Goal: Task Accomplishment & Management: Manage account settings

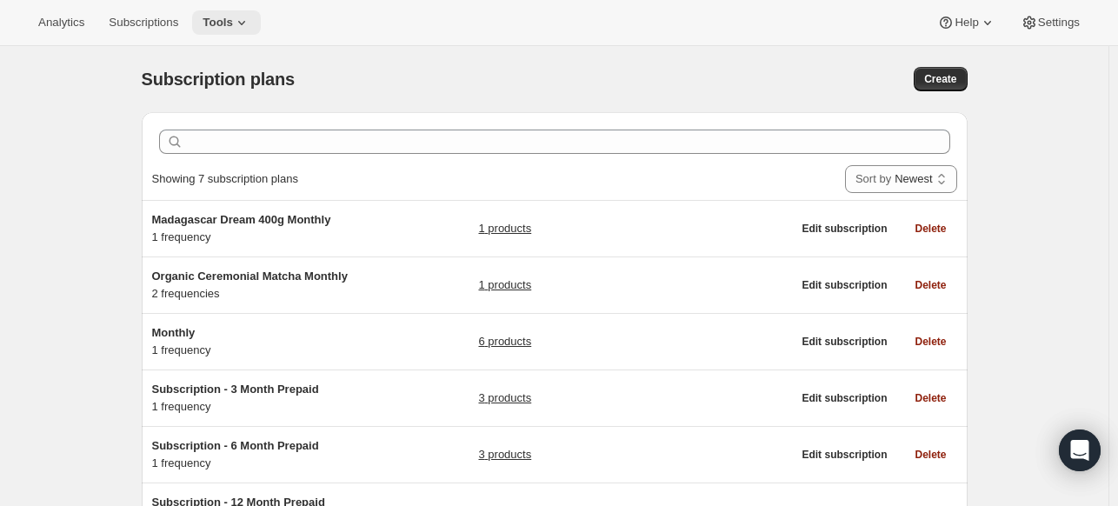
click at [242, 25] on icon at bounding box center [241, 22] width 17 height 17
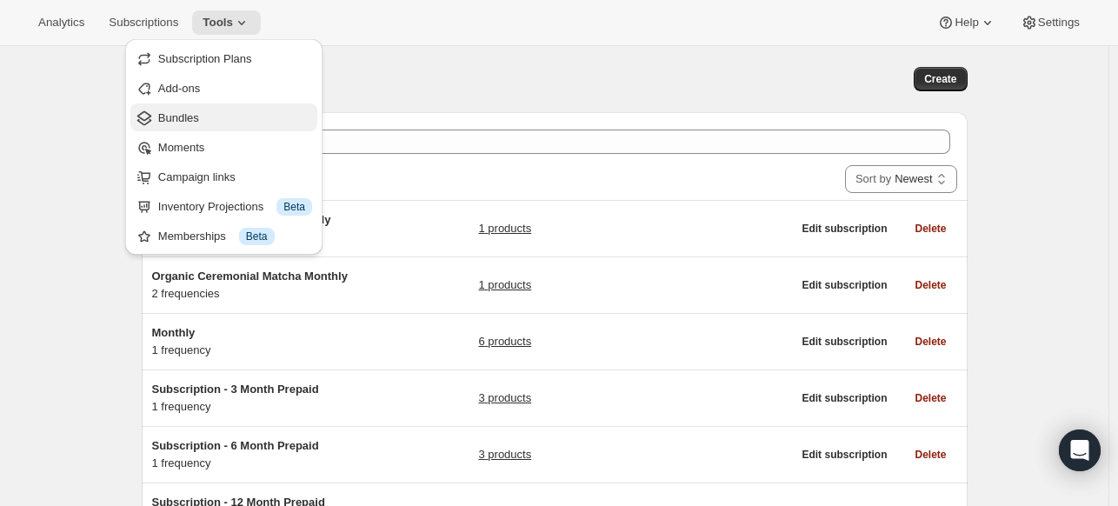
click at [184, 114] on span "Bundles" at bounding box center [178, 117] width 41 height 13
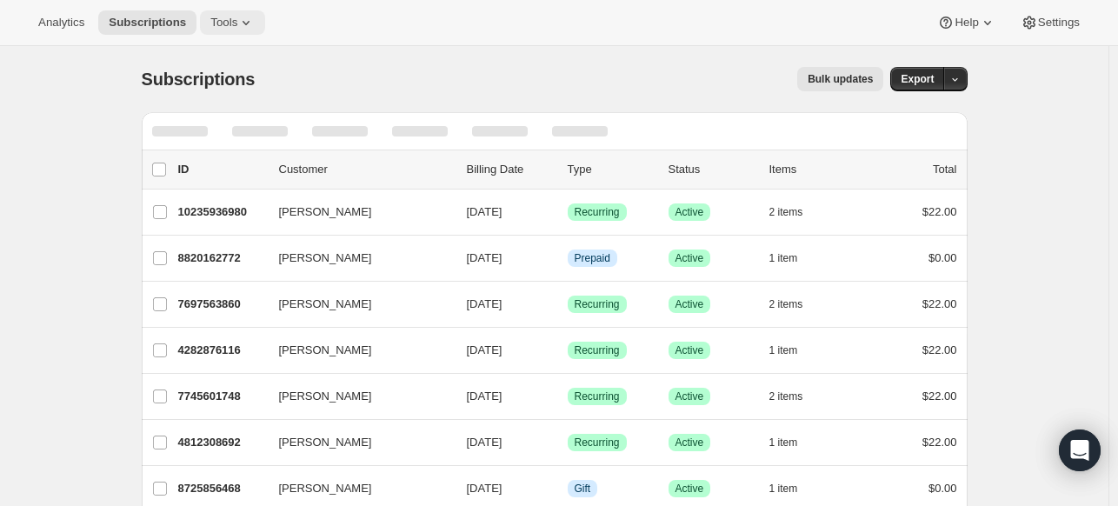
click at [238, 21] on icon at bounding box center [245, 22] width 17 height 17
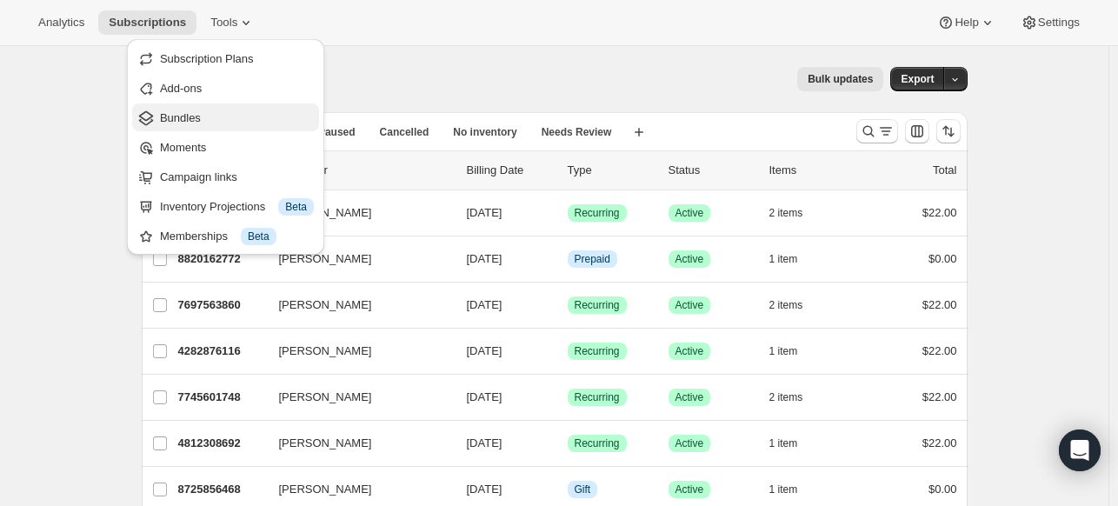
click at [163, 124] on span "Bundles" at bounding box center [180, 117] width 41 height 13
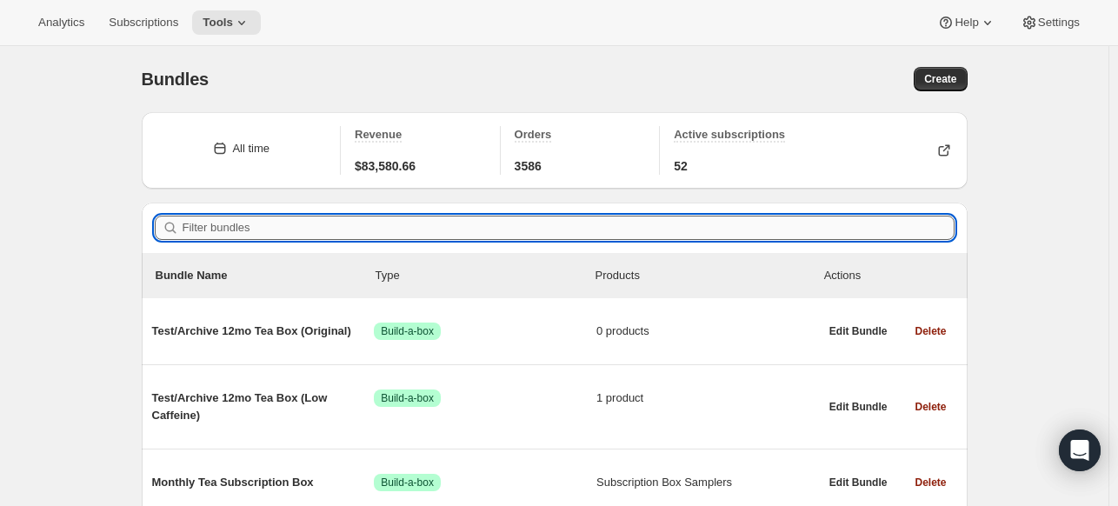
click at [560, 231] on input "Filter bundles" at bounding box center [569, 228] width 772 height 24
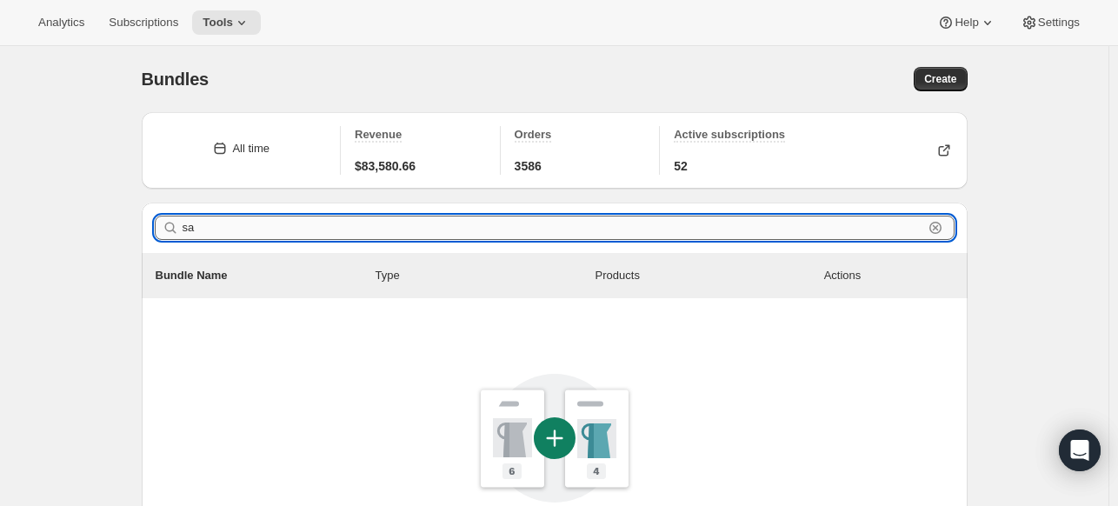
type input "s"
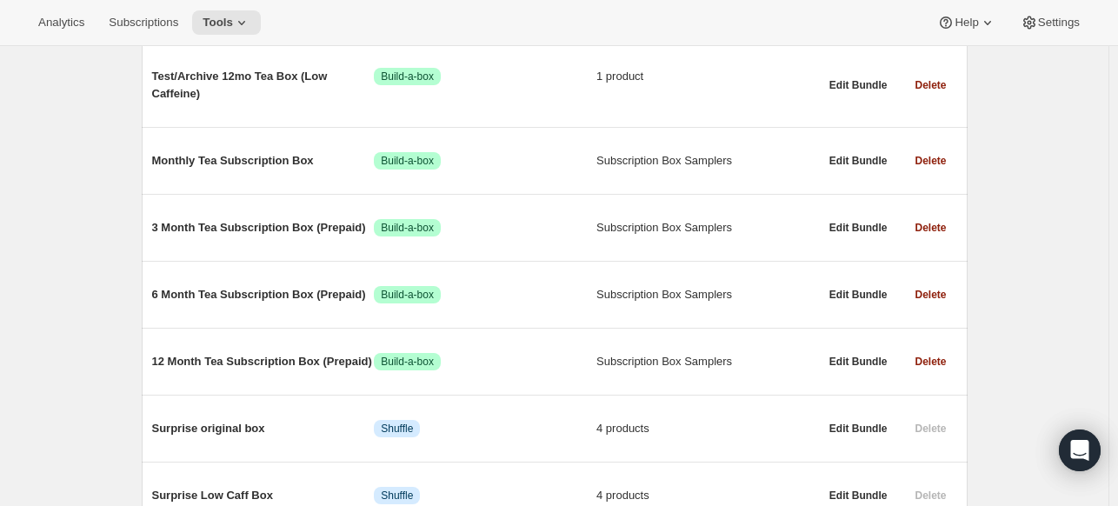
scroll to position [323, 0]
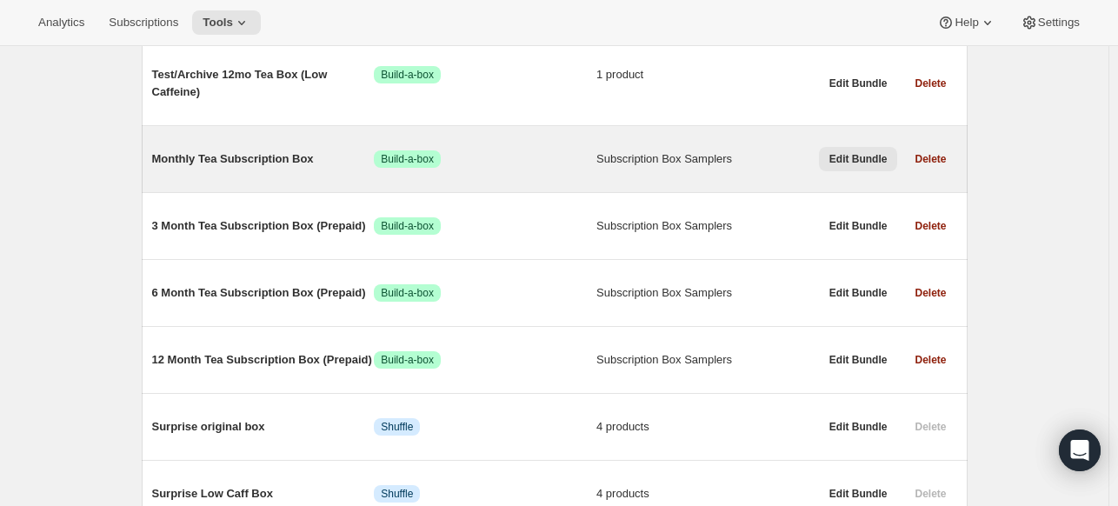
click at [864, 160] on span "Edit Bundle" at bounding box center [858, 159] width 58 height 14
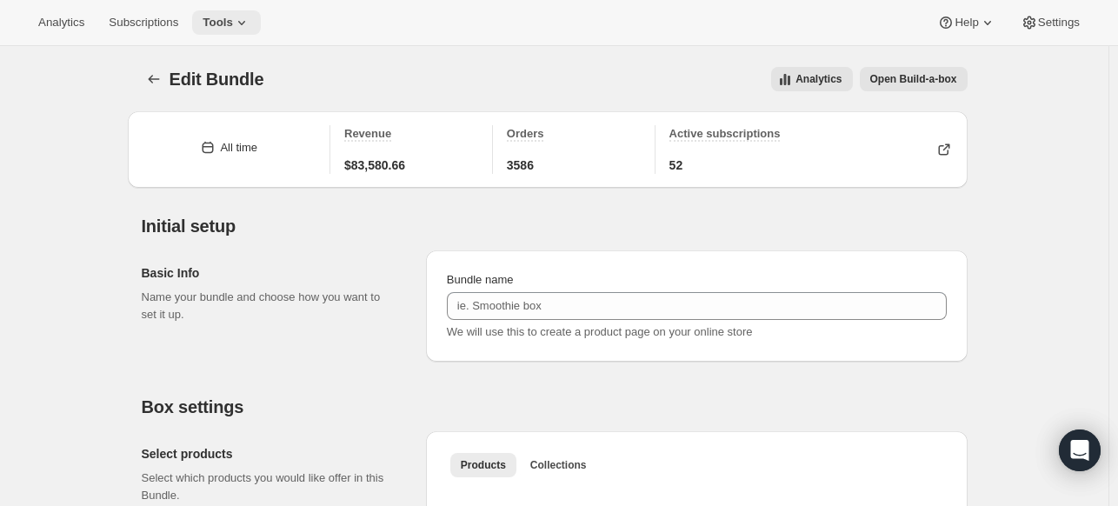
click at [251, 20] on button "Tools" at bounding box center [226, 22] width 69 height 24
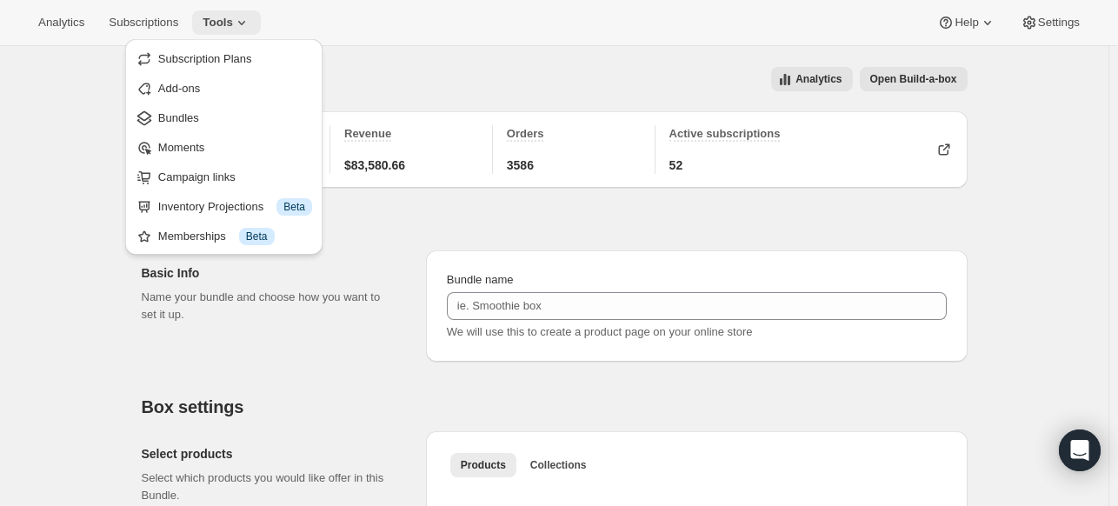
click at [251, 20] on button "Tools" at bounding box center [226, 22] width 69 height 24
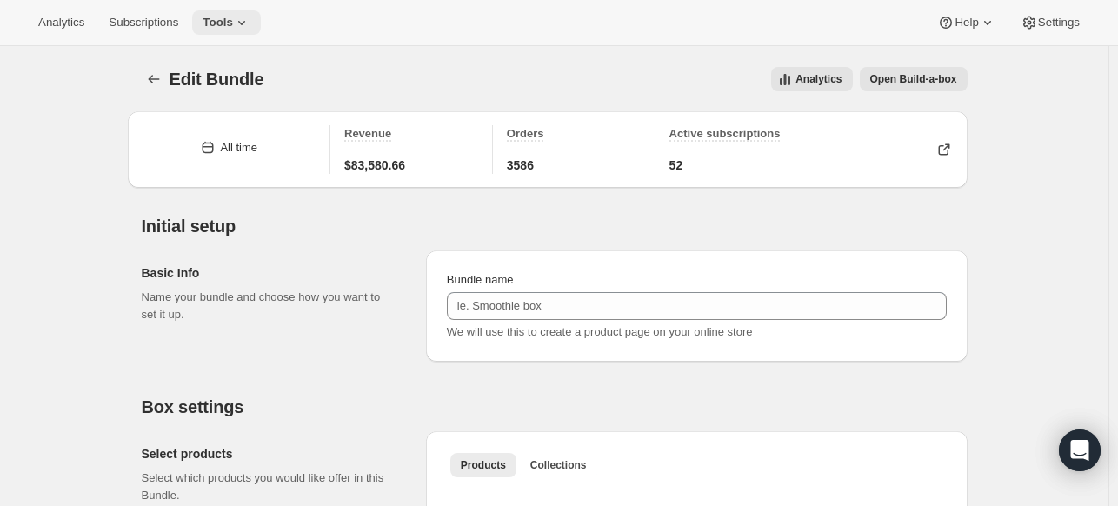
click at [218, 23] on span "Tools" at bounding box center [218, 23] width 30 height 14
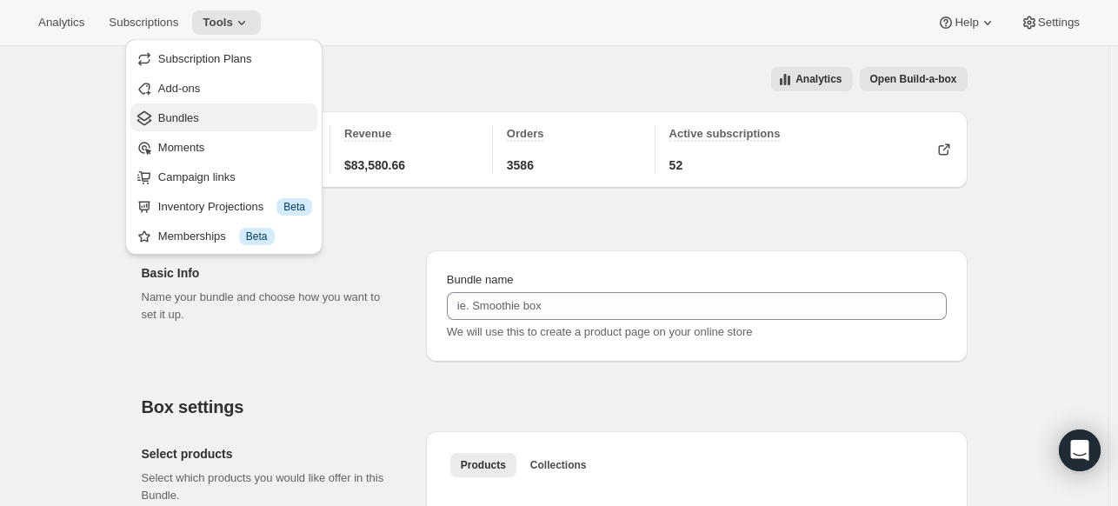
click at [177, 117] on span "Bundles" at bounding box center [178, 117] width 41 height 13
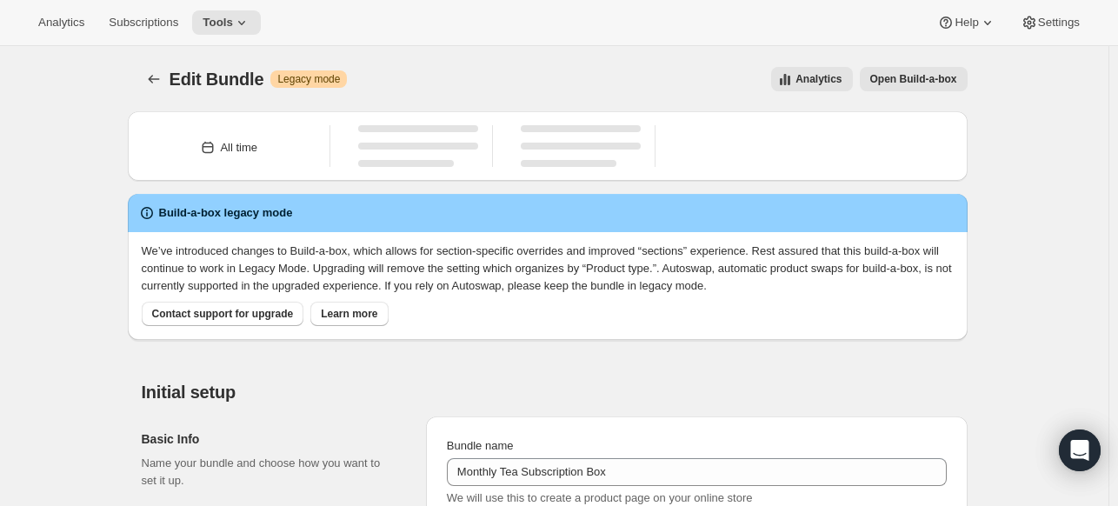
type input "Monthly Tea Subscription Box"
radio input "true"
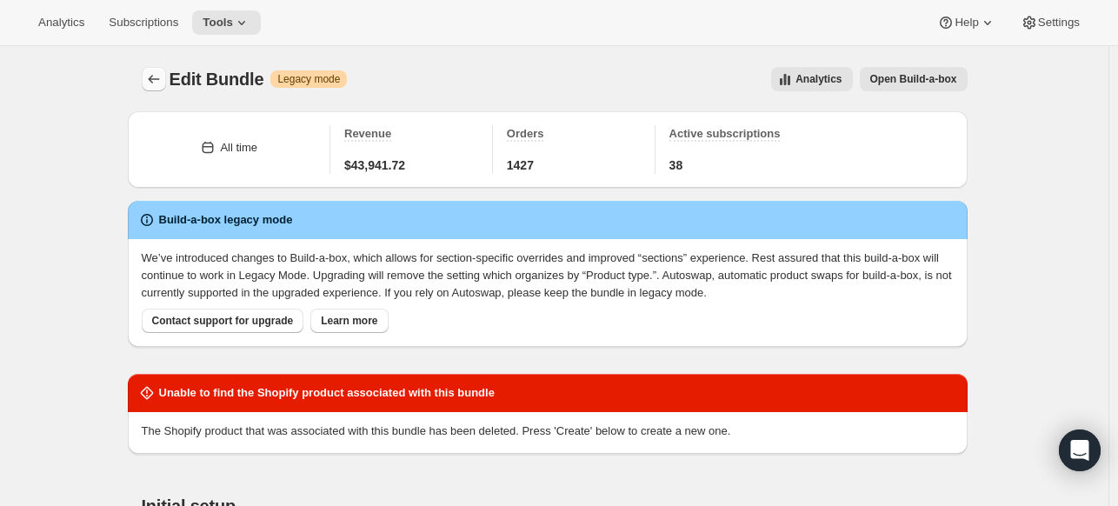
click at [152, 82] on icon "Bundles" at bounding box center [153, 78] width 17 height 17
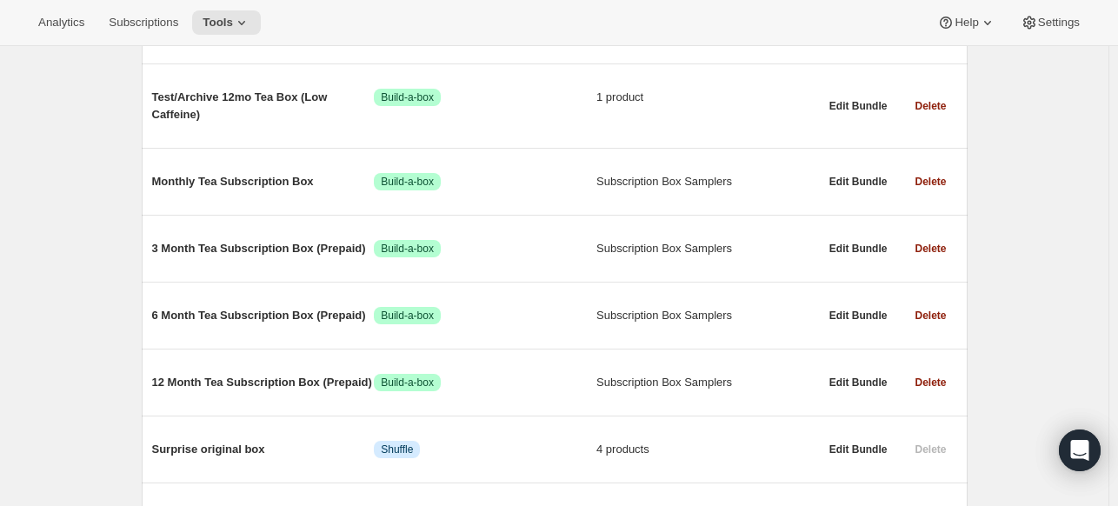
scroll to position [311, 0]
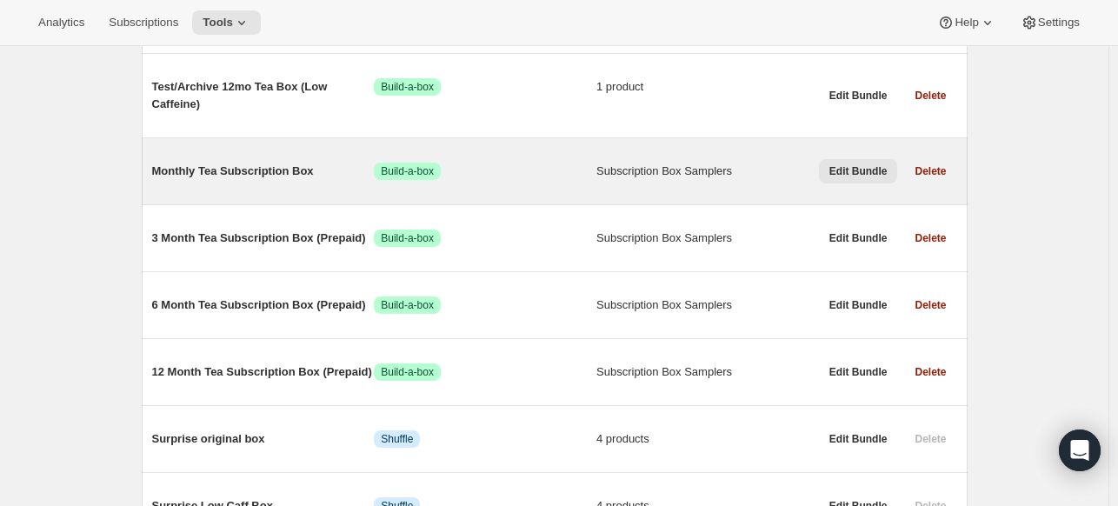
click at [852, 169] on span "Edit Bundle" at bounding box center [858, 171] width 58 height 14
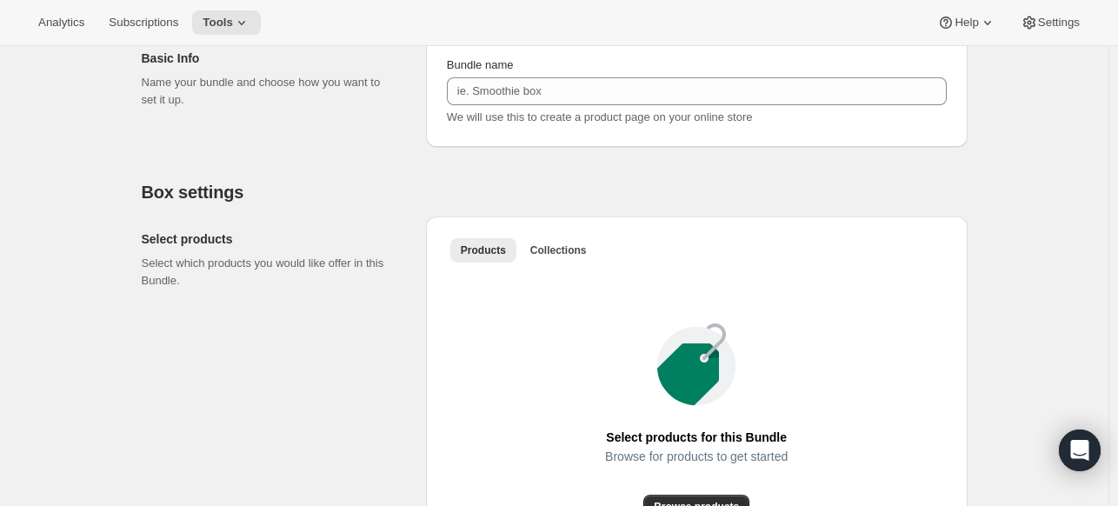
scroll to position [221, 0]
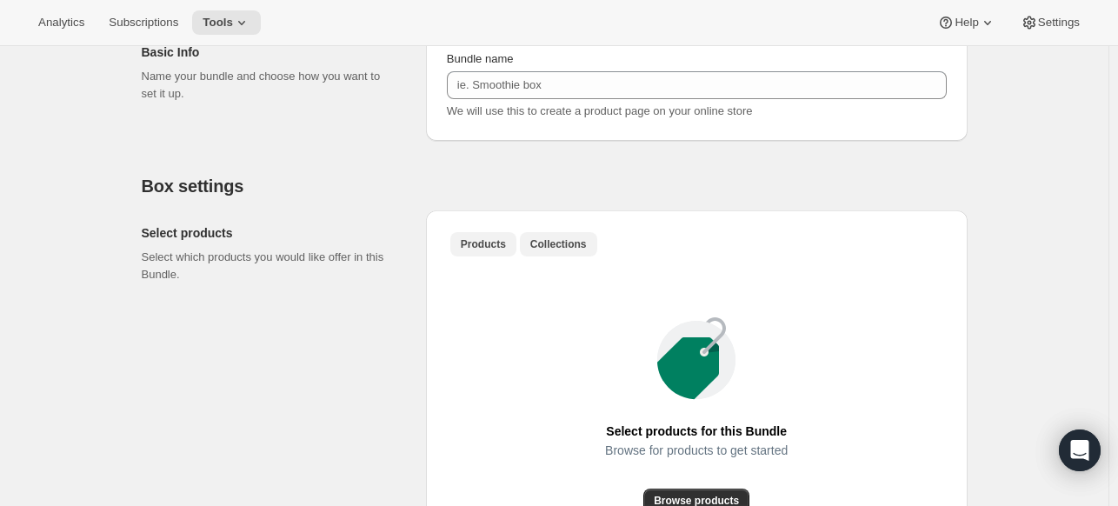
click at [556, 240] on span "Collections" at bounding box center [558, 244] width 56 height 14
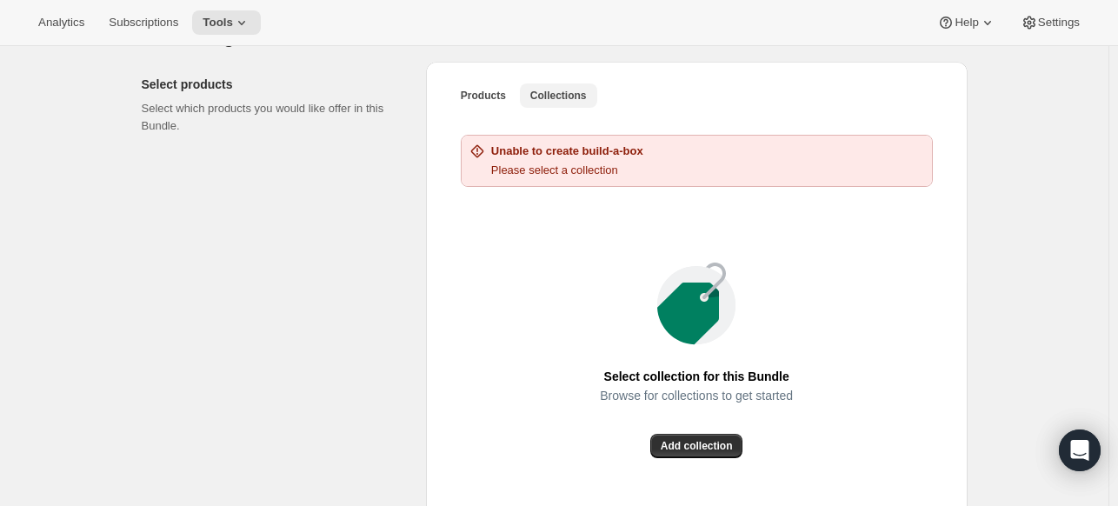
scroll to position [366, 0]
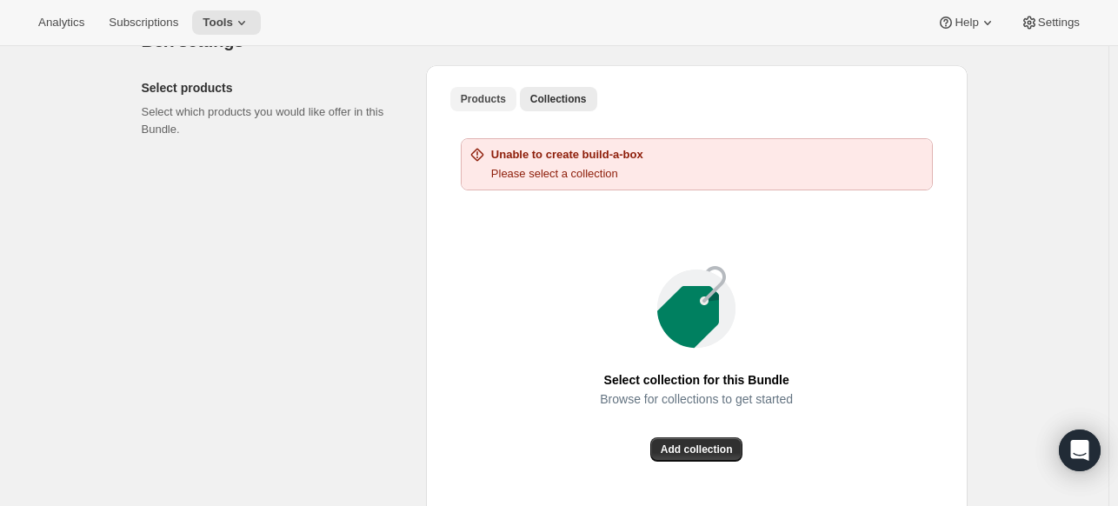
click at [477, 100] on span "Products" at bounding box center [483, 99] width 45 height 14
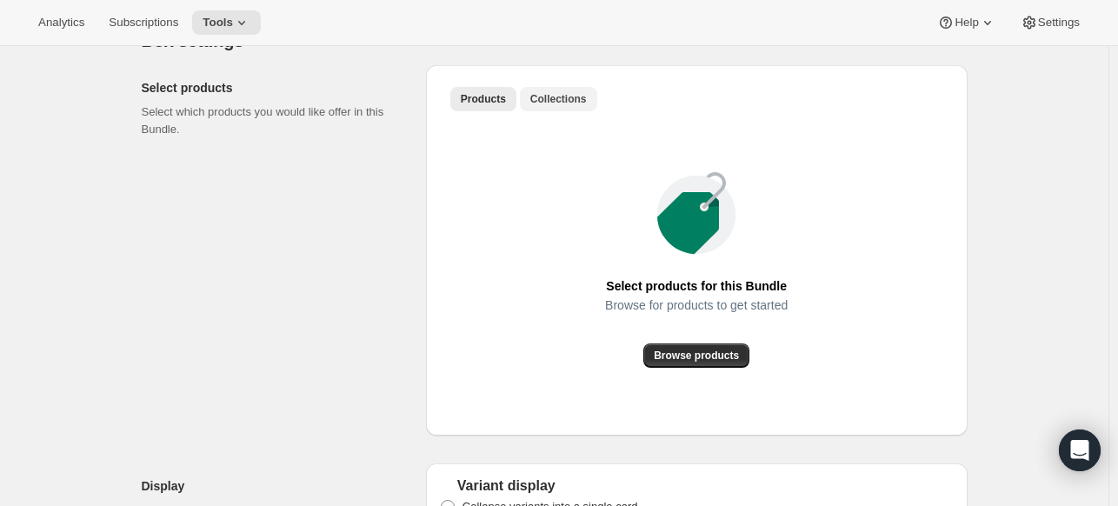
click at [549, 100] on span "Collections" at bounding box center [558, 99] width 56 height 14
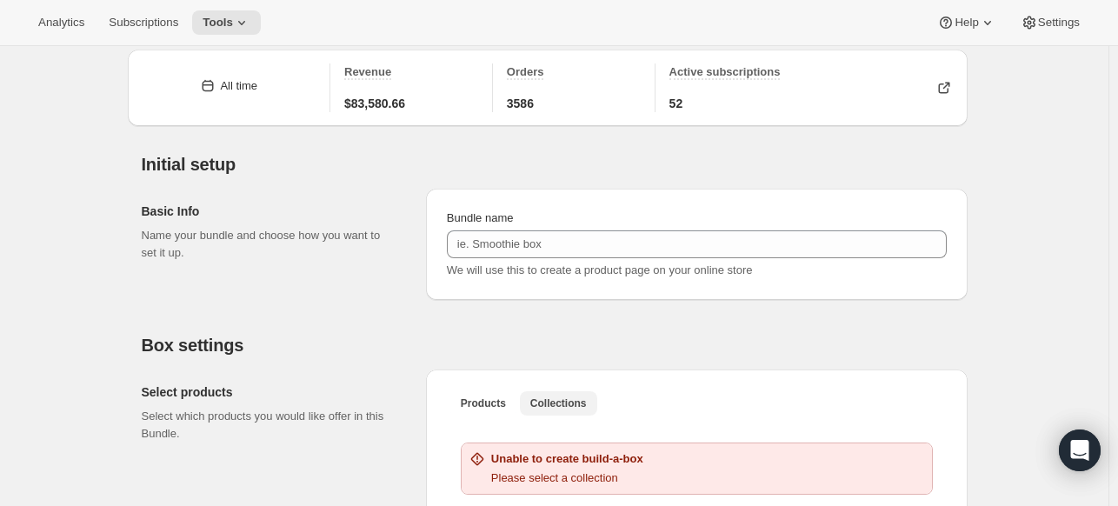
scroll to position [0, 0]
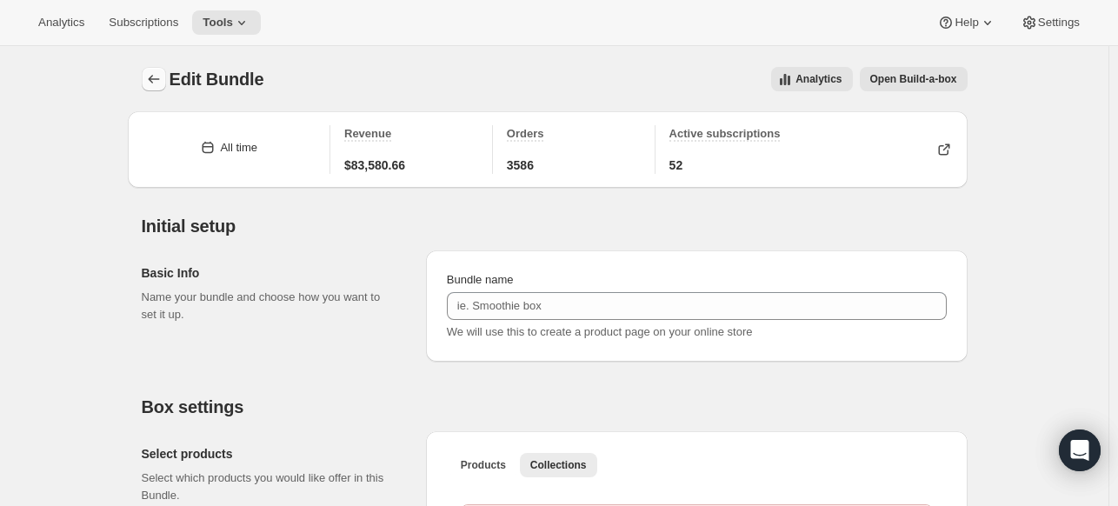
click at [153, 76] on icon "Bundles" at bounding box center [153, 78] width 17 height 17
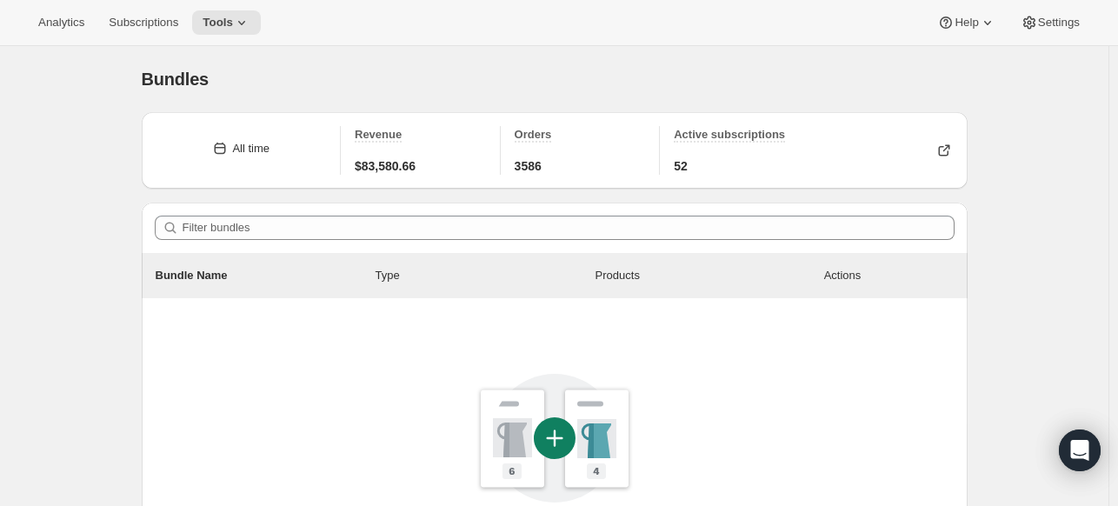
click at [205, 37] on div "Analytics Subscriptions Tools Help Settings" at bounding box center [559, 23] width 1118 height 46
click at [234, 23] on icon at bounding box center [241, 22] width 17 height 17
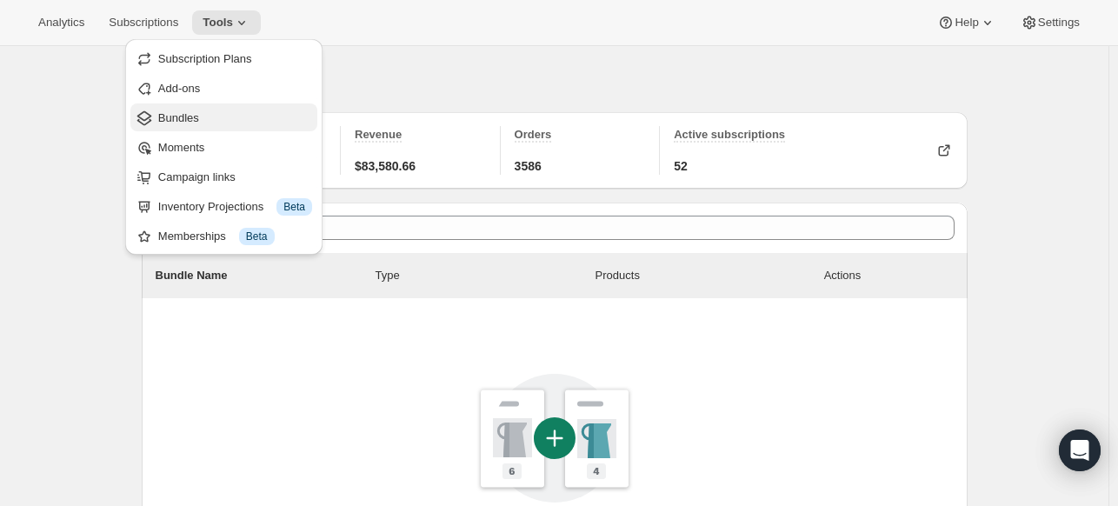
click at [179, 122] on span "Bundles" at bounding box center [178, 117] width 41 height 13
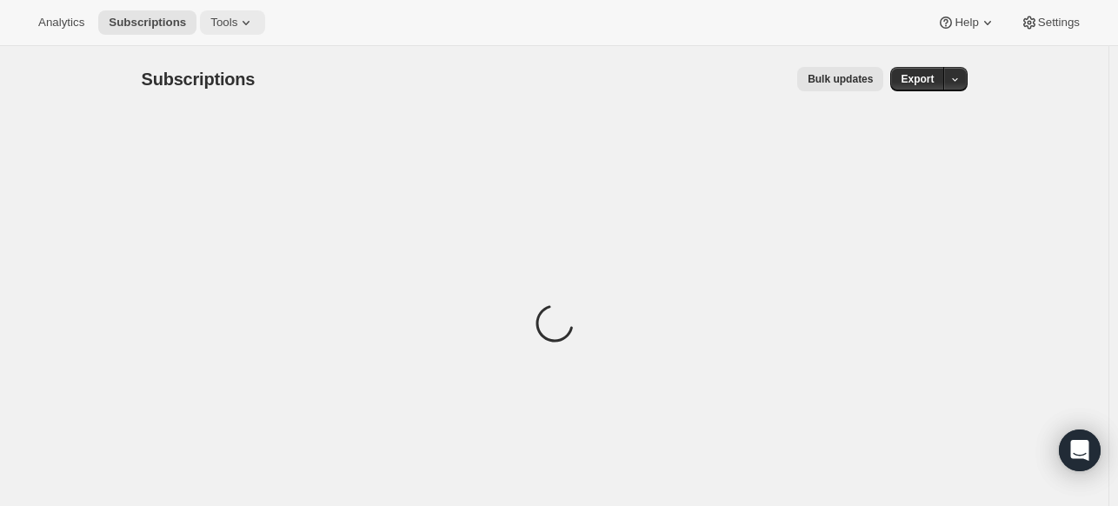
click at [237, 19] on icon at bounding box center [245, 22] width 17 height 17
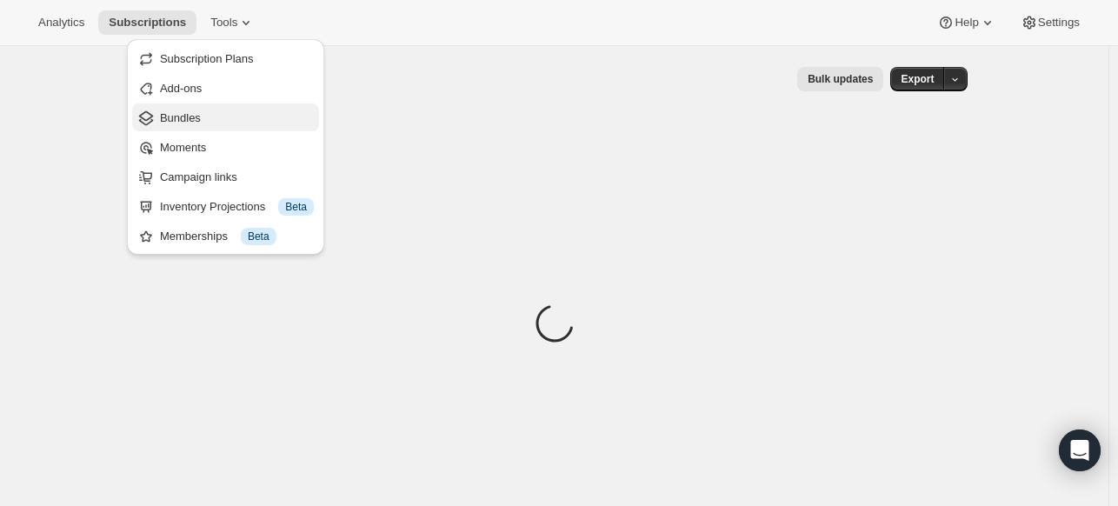
click at [189, 116] on span "Bundles" at bounding box center [180, 117] width 41 height 13
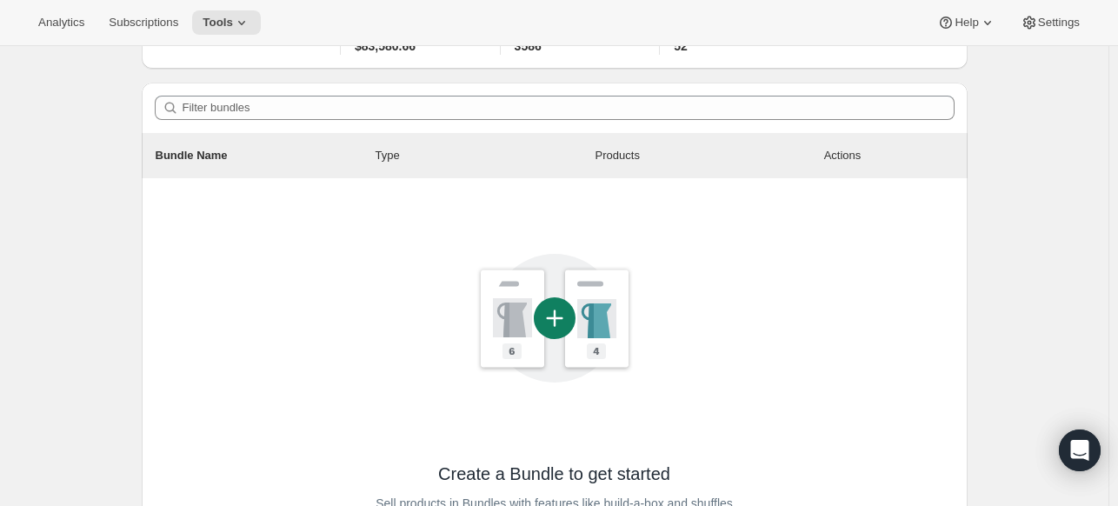
scroll to position [115, 0]
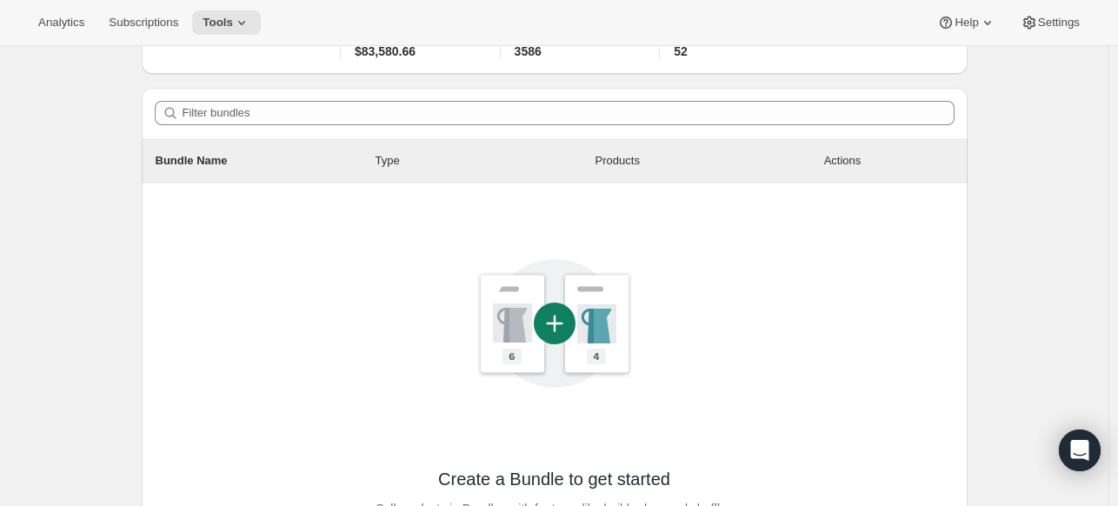
click at [601, 153] on div "Products" at bounding box center [705, 160] width 220 height 17
click at [560, 323] on icon at bounding box center [555, 323] width 42 height 42
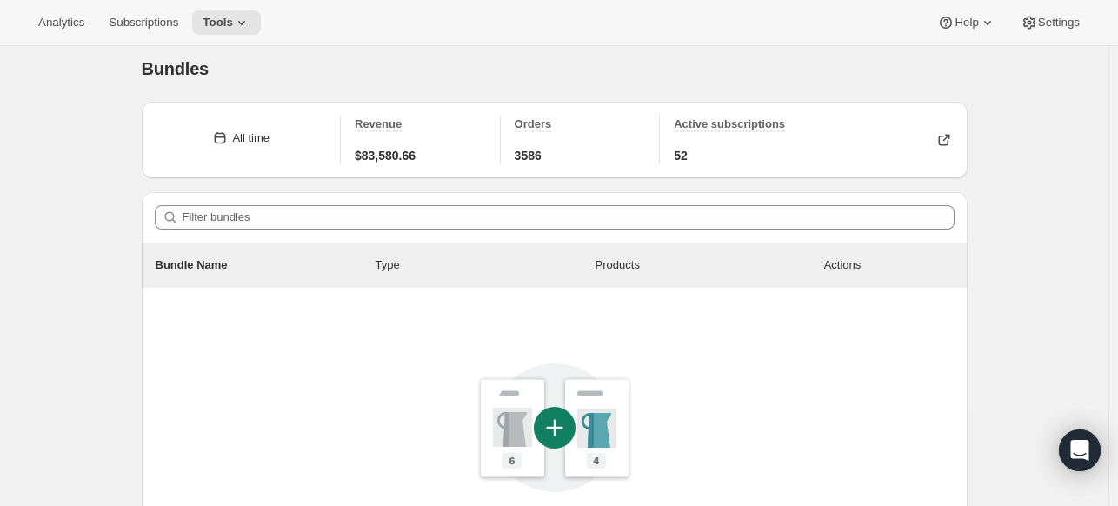
scroll to position [0, 0]
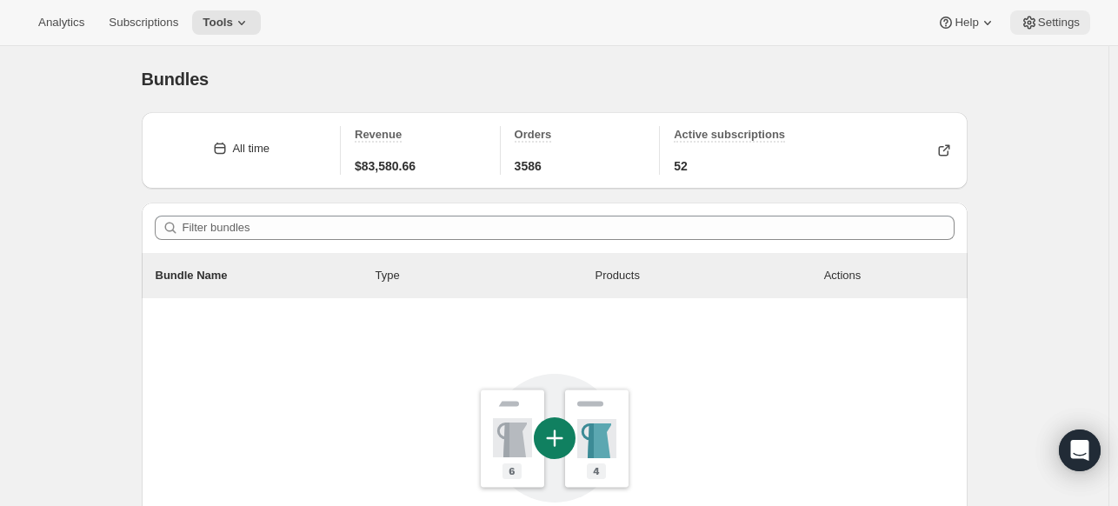
click at [1045, 30] on button "Settings" at bounding box center [1050, 22] width 80 height 24
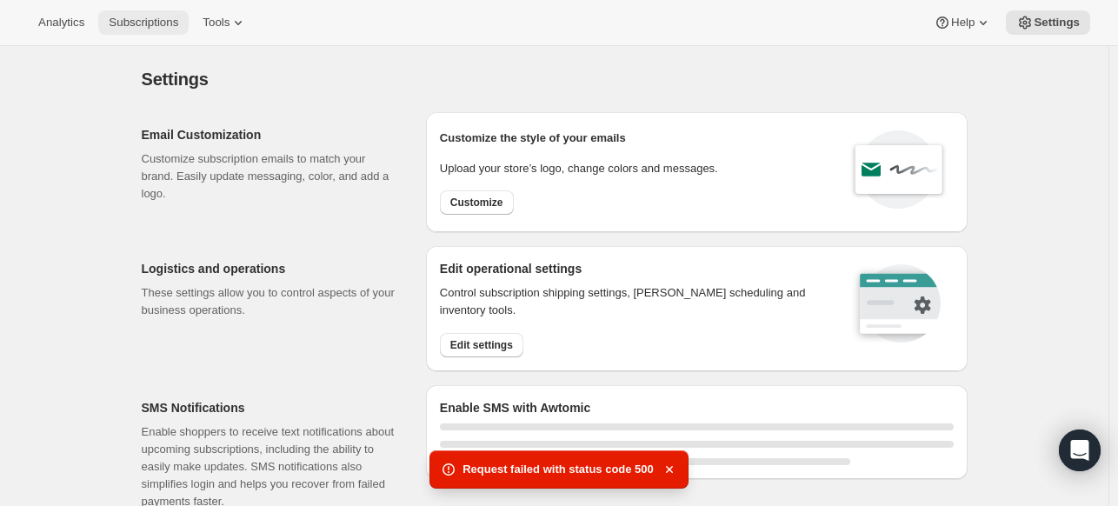
click at [151, 26] on span "Subscriptions" at bounding box center [144, 23] width 70 height 14
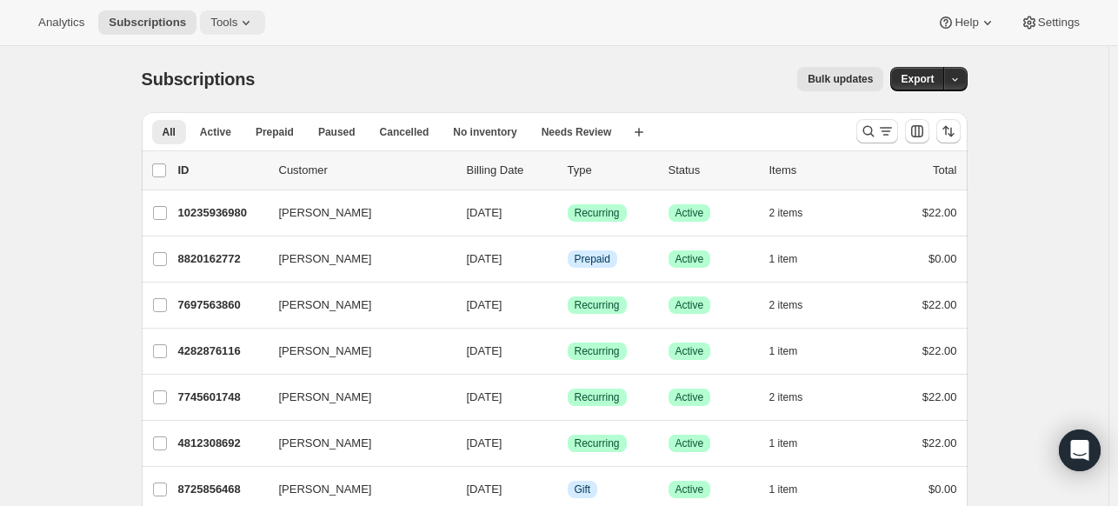
click at [237, 17] on icon at bounding box center [245, 22] width 17 height 17
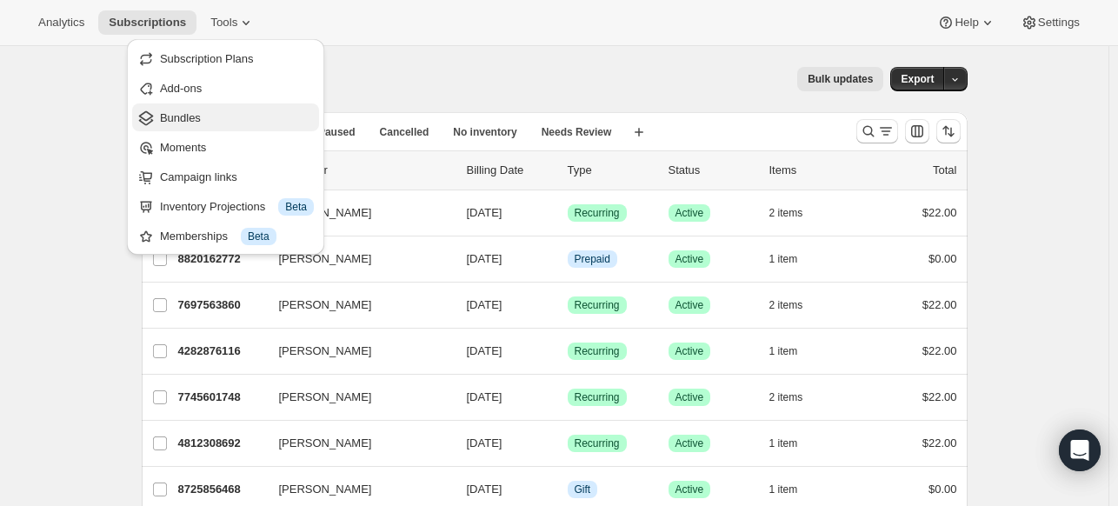
click at [149, 121] on icon "Bundles" at bounding box center [145, 118] width 17 height 17
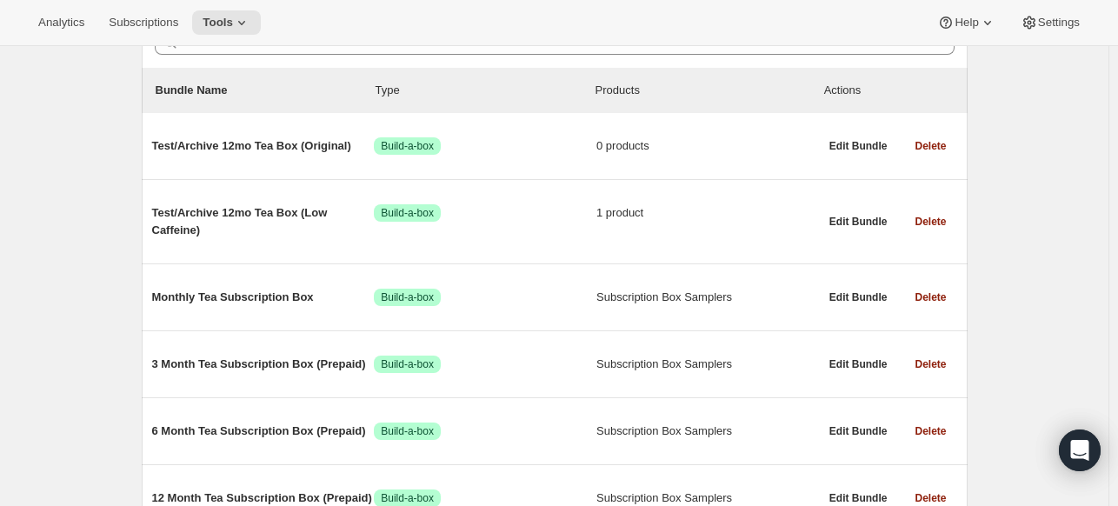
scroll to position [184, 0]
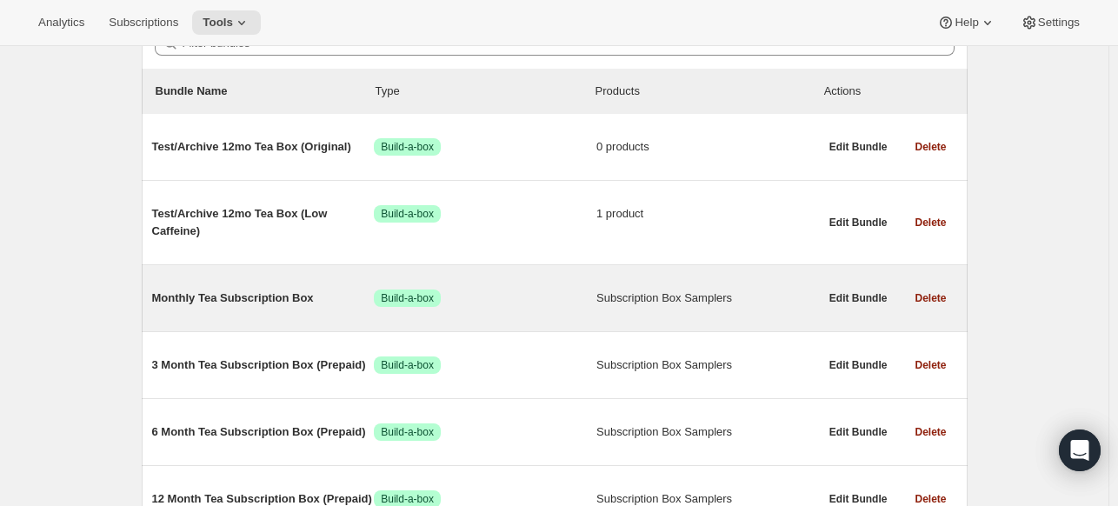
click at [258, 304] on span "Monthly Tea Subscription Box" at bounding box center [263, 297] width 222 height 17
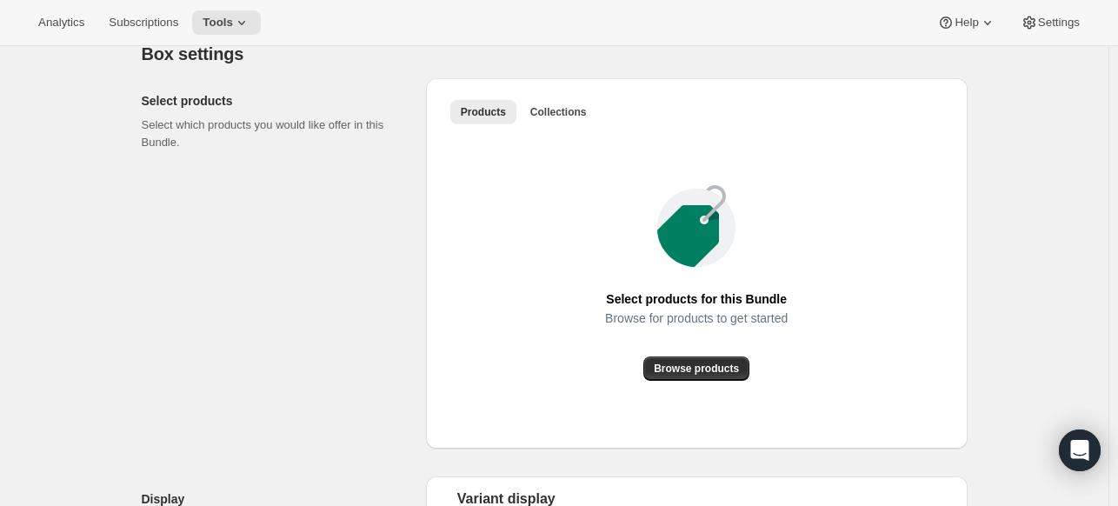
scroll to position [365, 0]
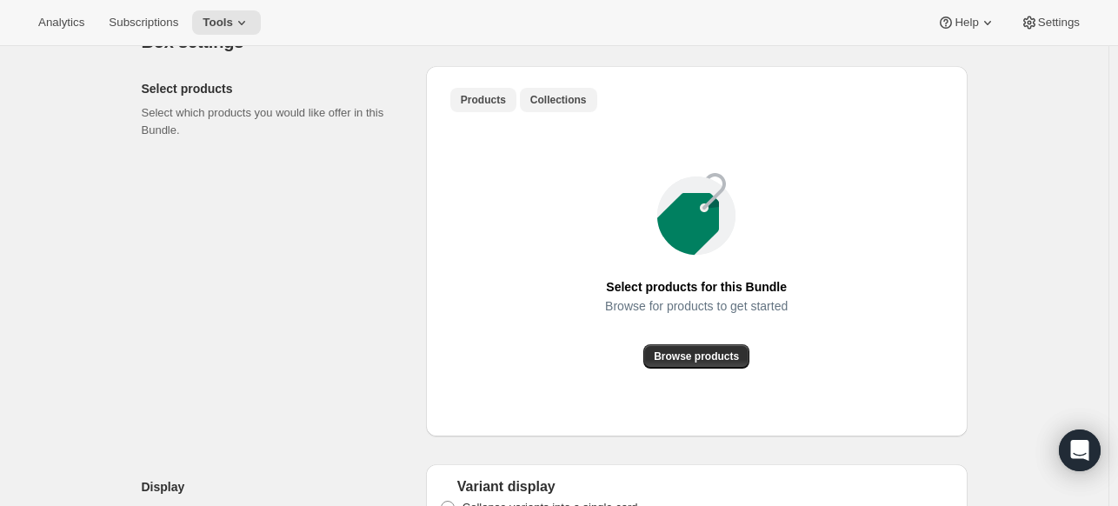
click at [556, 98] on span "Collections" at bounding box center [558, 100] width 56 height 14
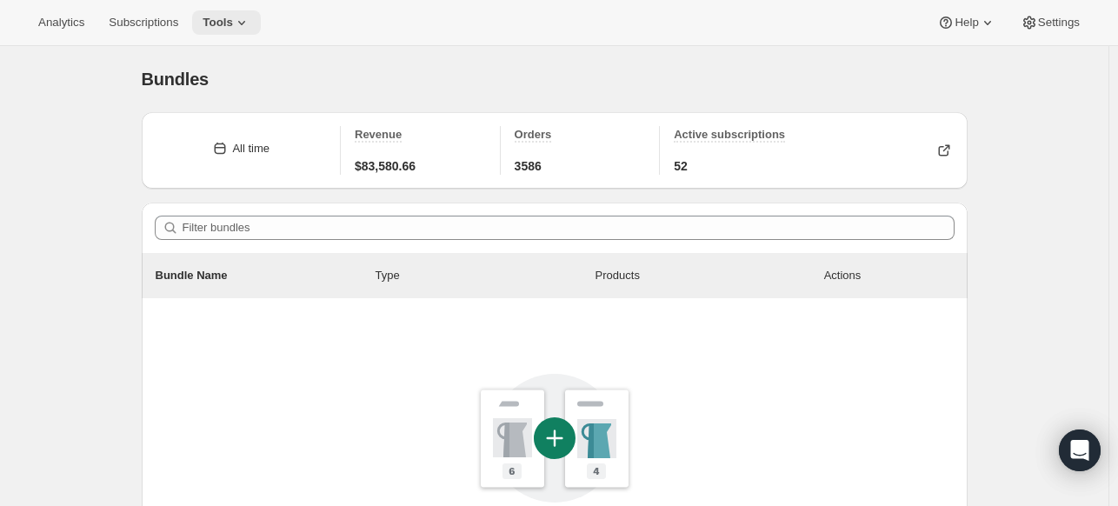
click at [235, 21] on icon at bounding box center [241, 22] width 17 height 17
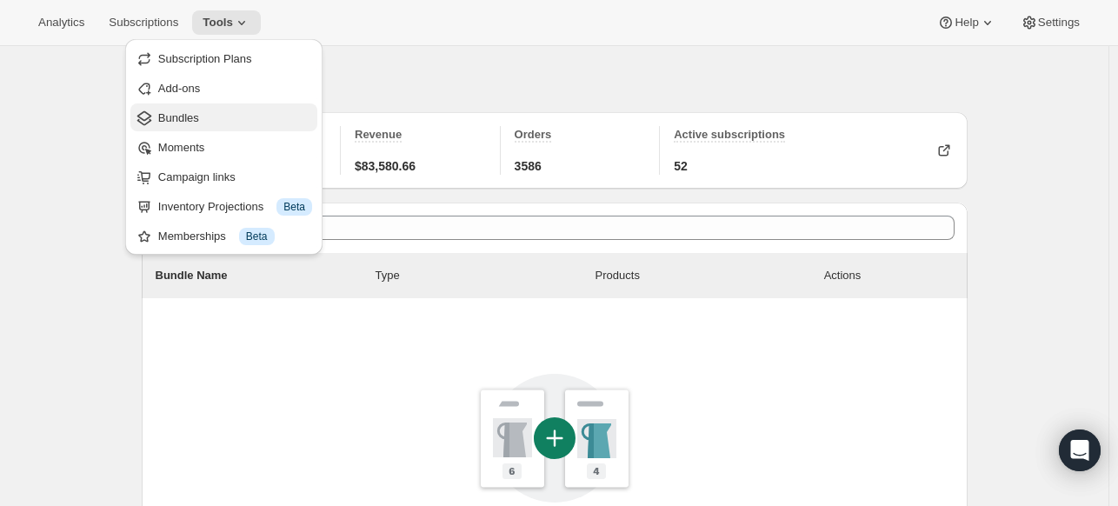
click at [188, 114] on span "Bundles" at bounding box center [178, 117] width 41 height 13
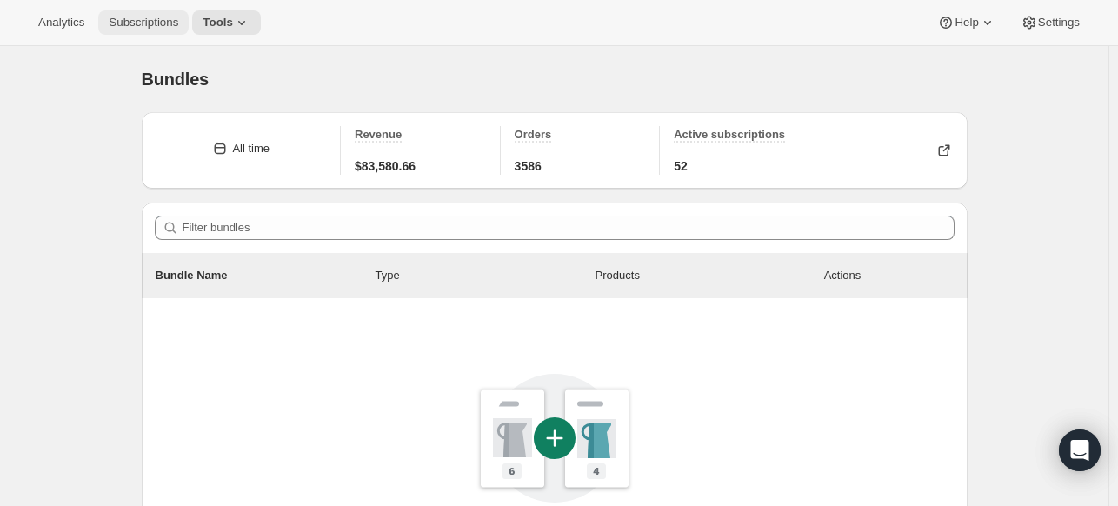
click at [129, 19] on span "Subscriptions" at bounding box center [144, 23] width 70 height 14
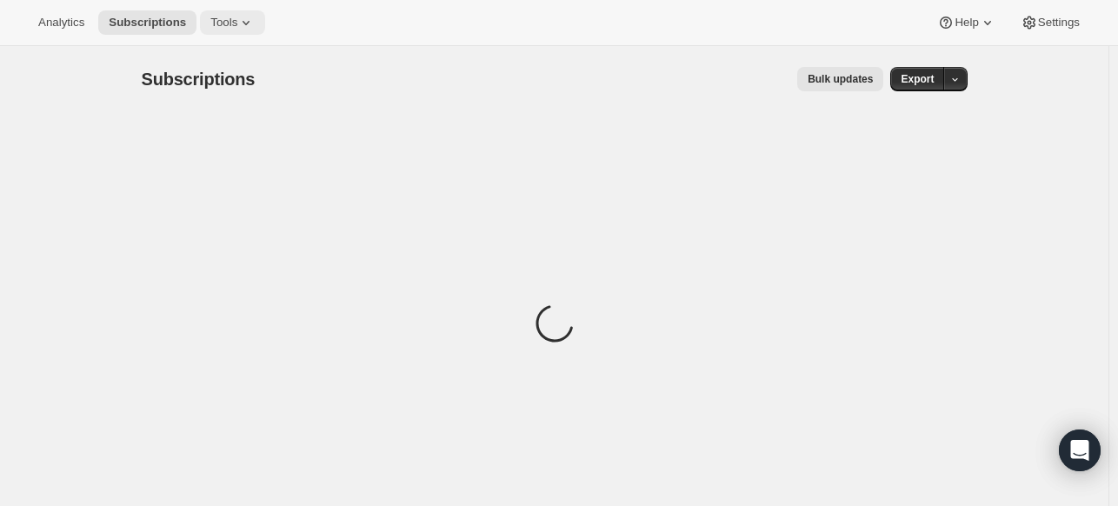
click at [237, 20] on icon at bounding box center [245, 22] width 17 height 17
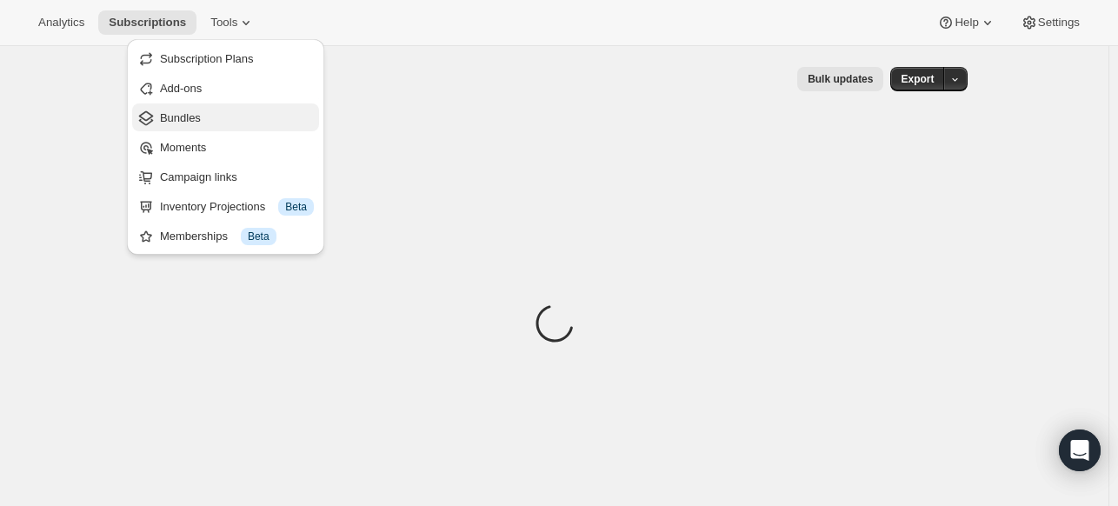
click at [174, 121] on span "Bundles" at bounding box center [180, 117] width 41 height 13
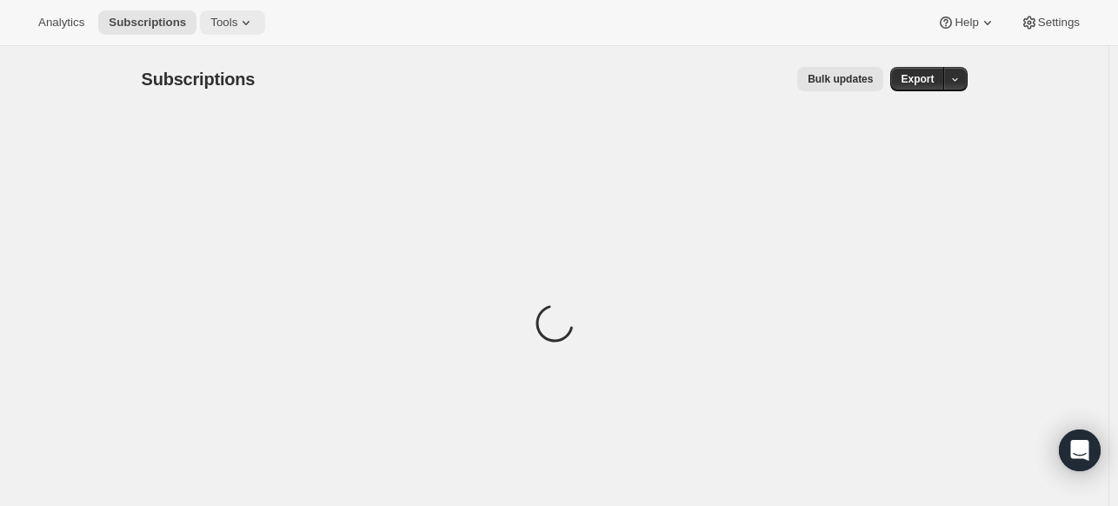
click at [242, 22] on icon at bounding box center [245, 23] width 7 height 4
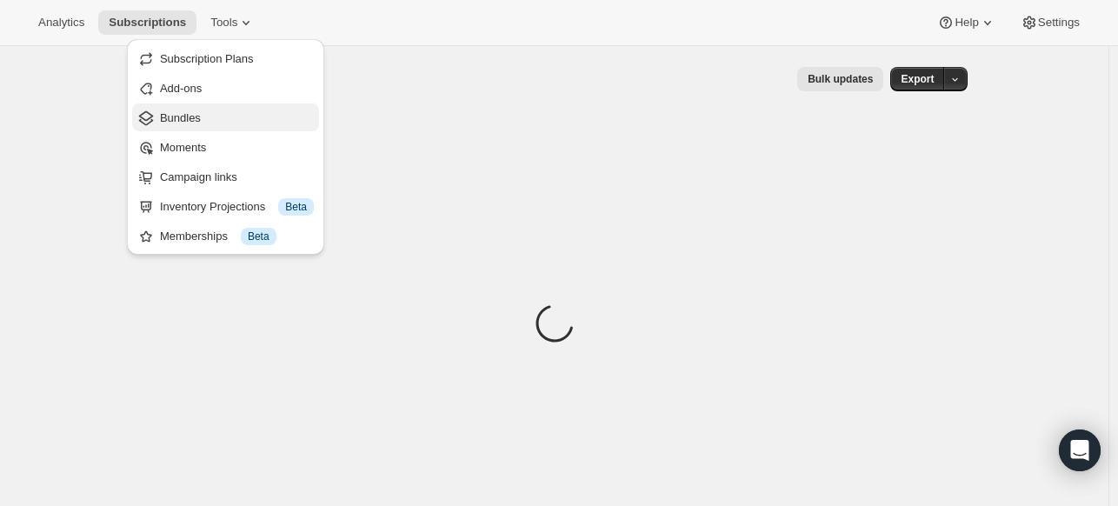
click at [170, 114] on span "Bundles" at bounding box center [180, 117] width 41 height 13
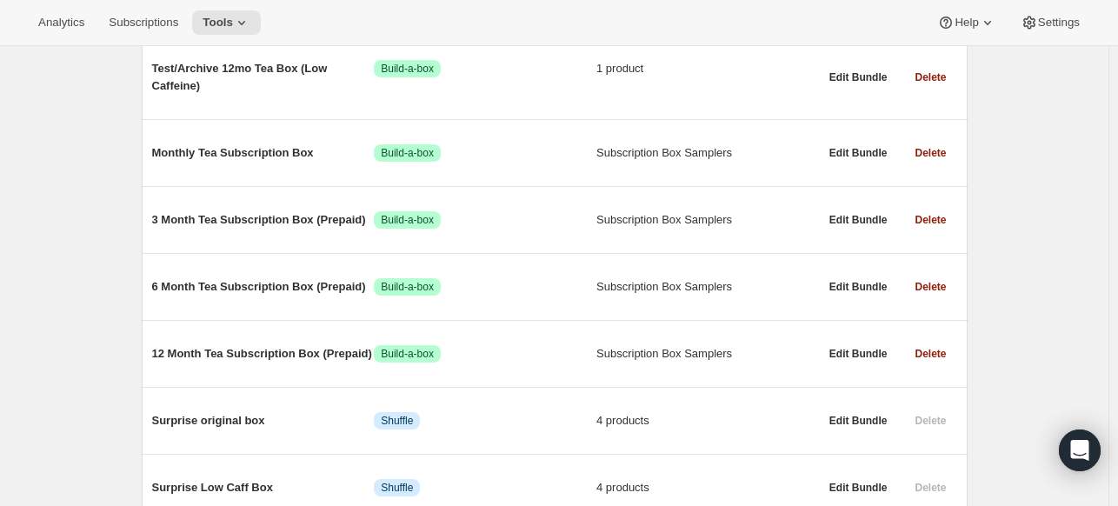
scroll to position [330, 0]
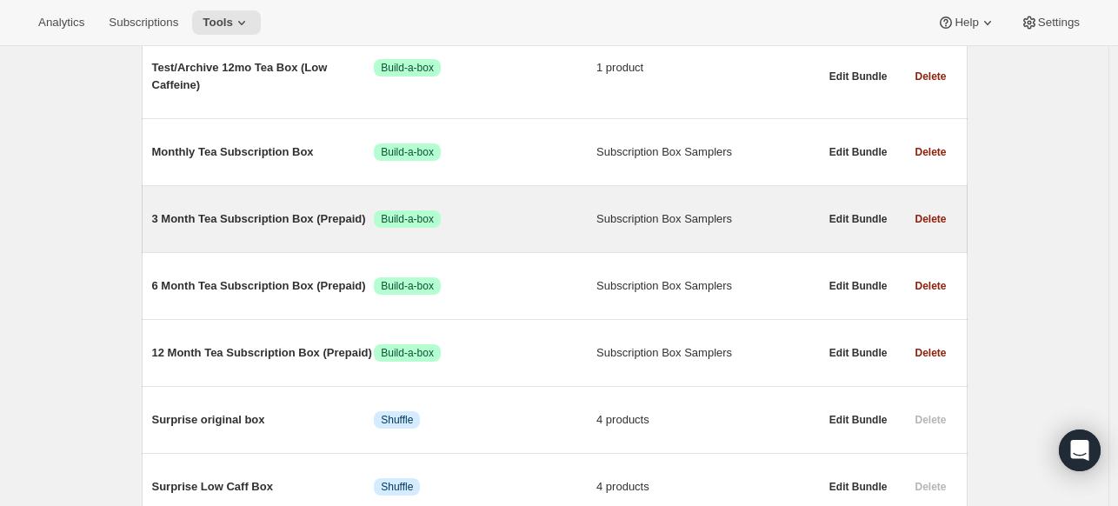
click at [279, 215] on span "3 Month Tea Subscription Box (Prepaid)" at bounding box center [263, 218] width 222 height 17
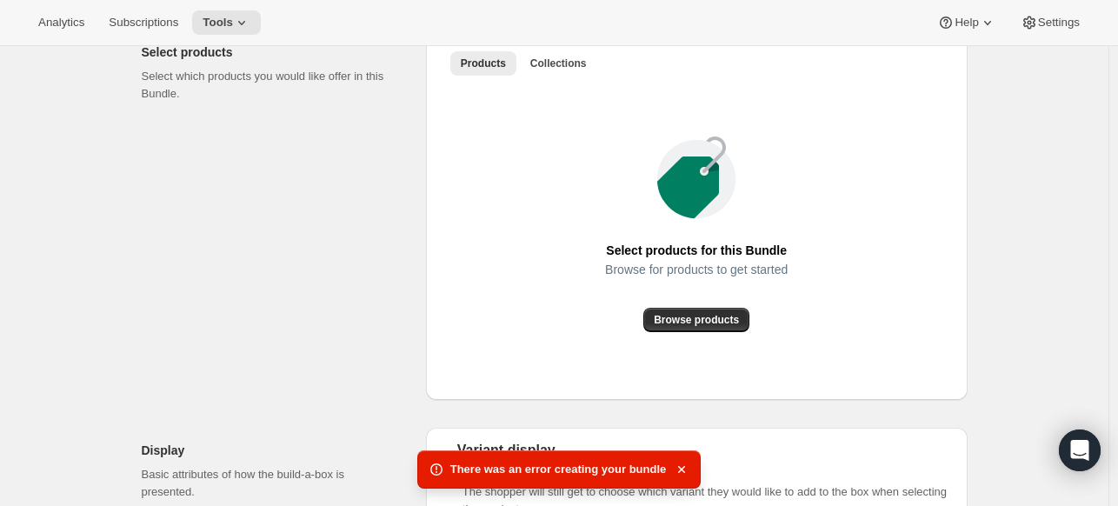
scroll to position [410, 0]
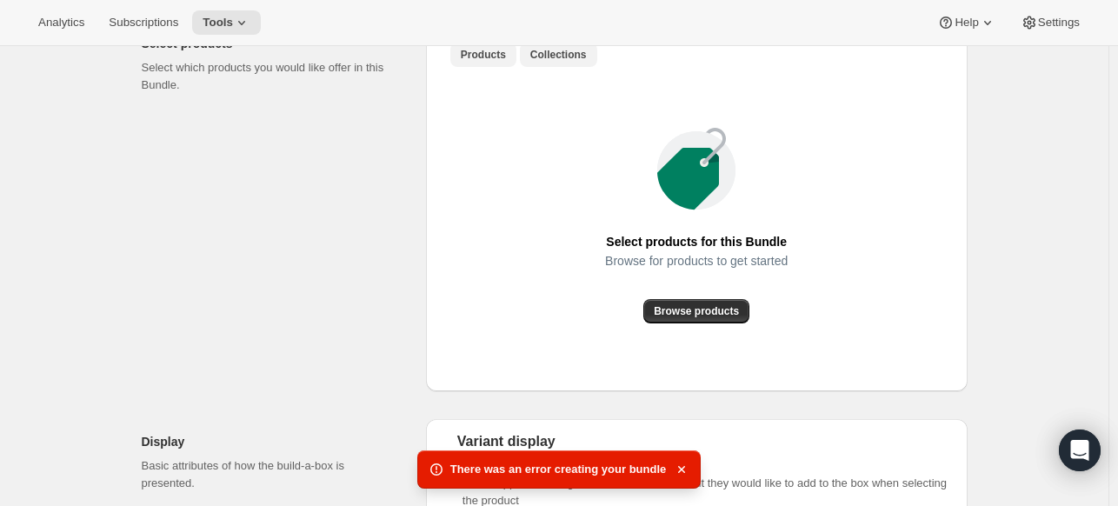
click at [551, 60] on span "Collections" at bounding box center [558, 55] width 56 height 14
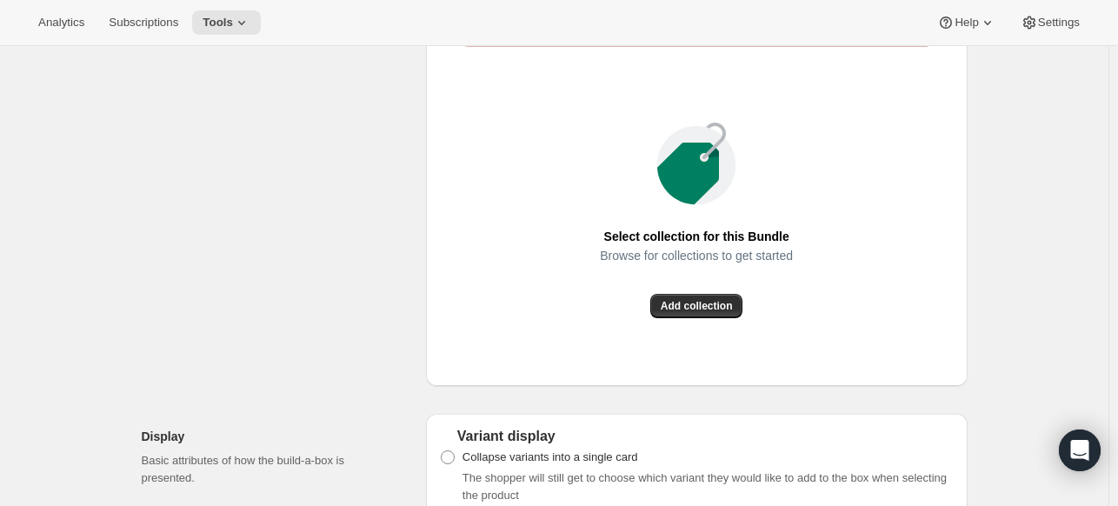
scroll to position [358, 0]
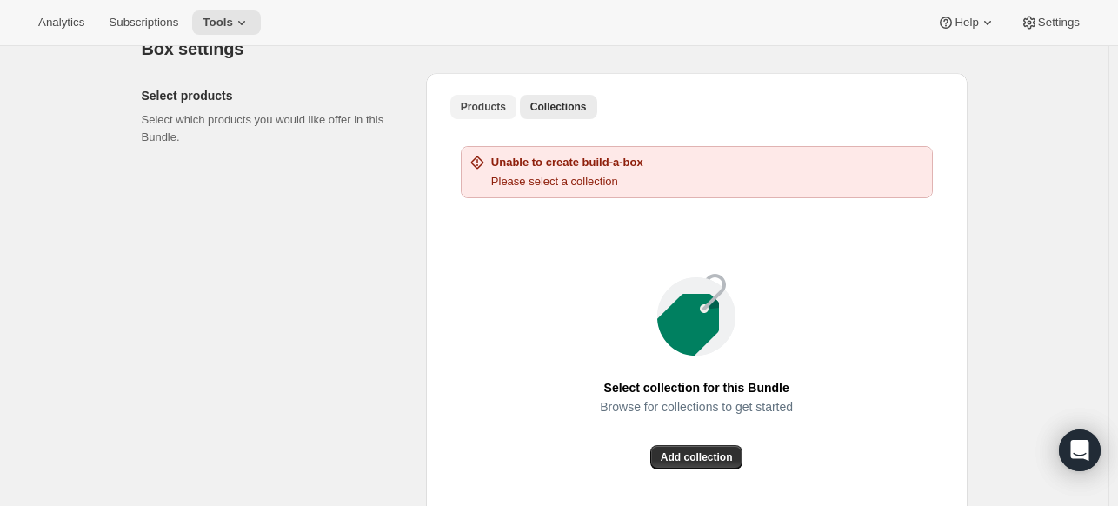
click at [475, 103] on span "Products" at bounding box center [483, 107] width 45 height 14
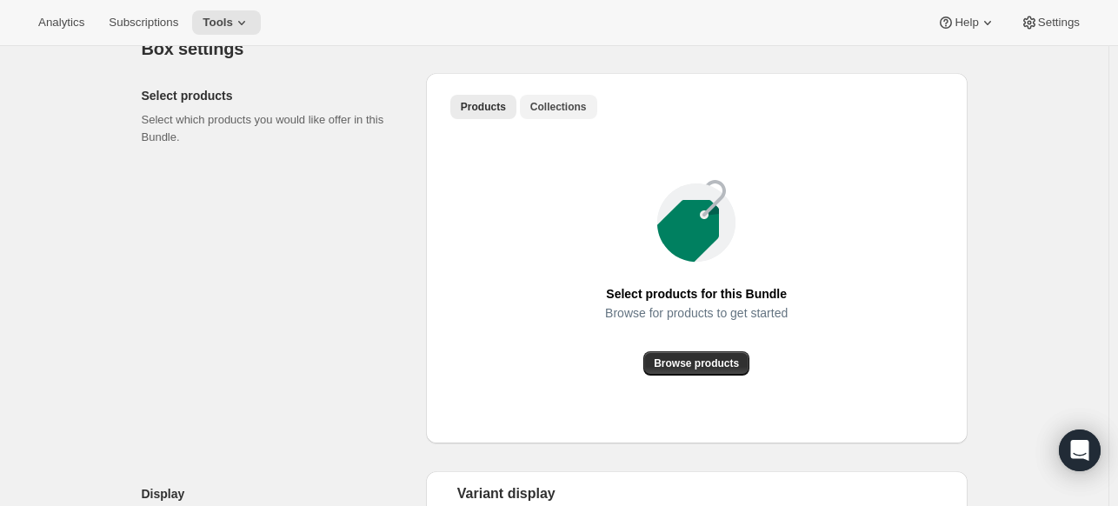
click at [565, 106] on span "Collections" at bounding box center [558, 107] width 56 height 14
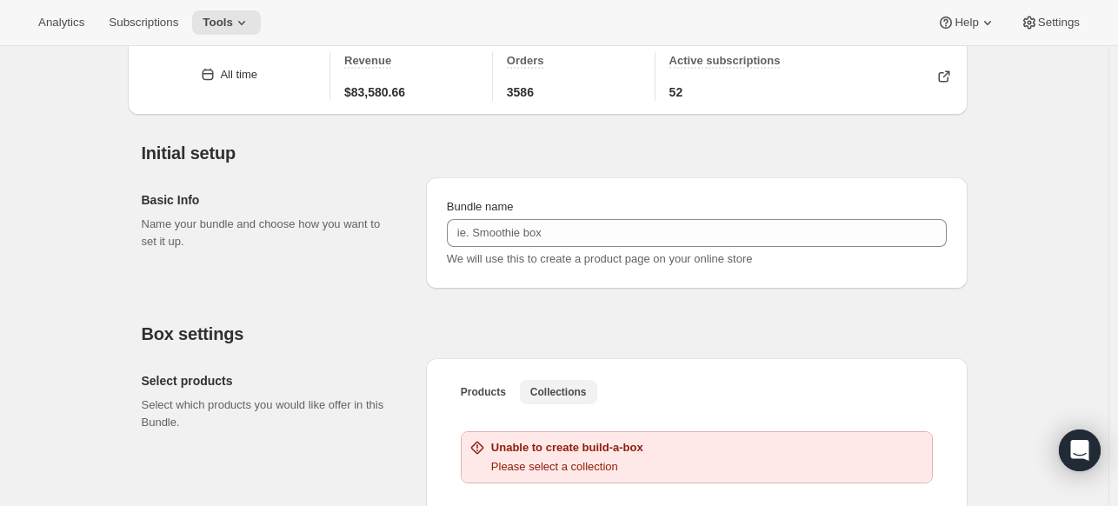
scroll to position [0, 0]
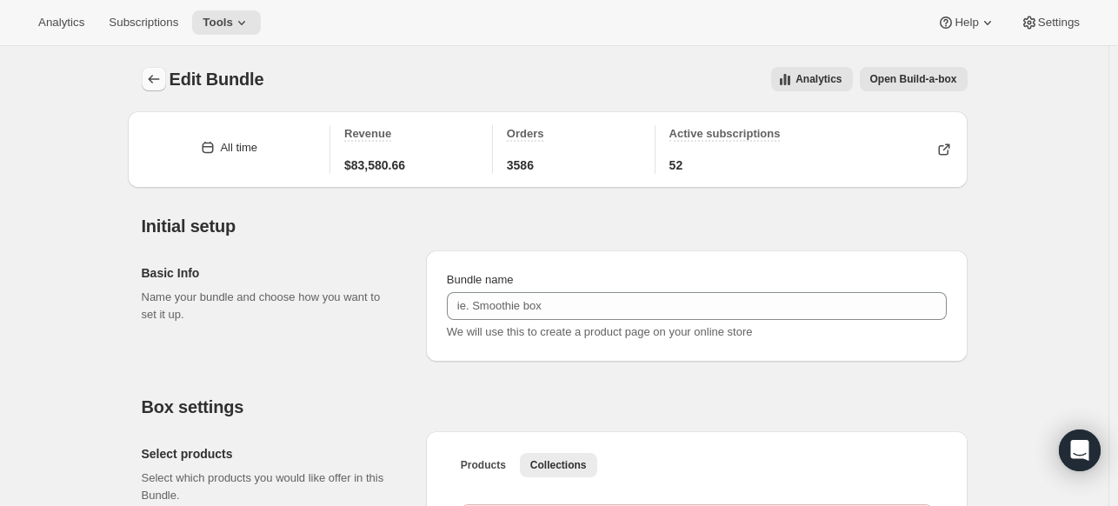
click at [158, 80] on icon "Bundles" at bounding box center [153, 78] width 17 height 17
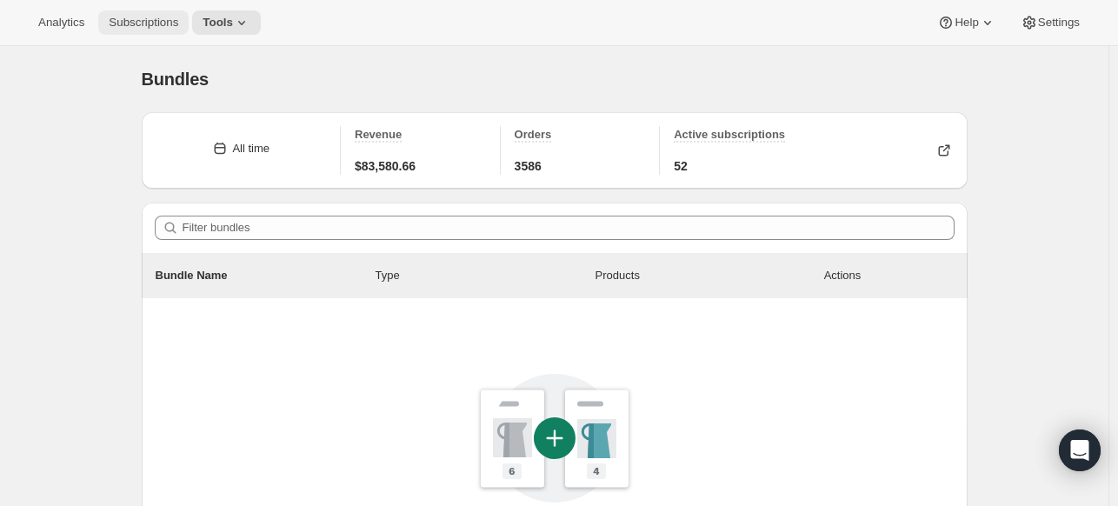
click at [145, 19] on span "Subscriptions" at bounding box center [144, 23] width 70 height 14
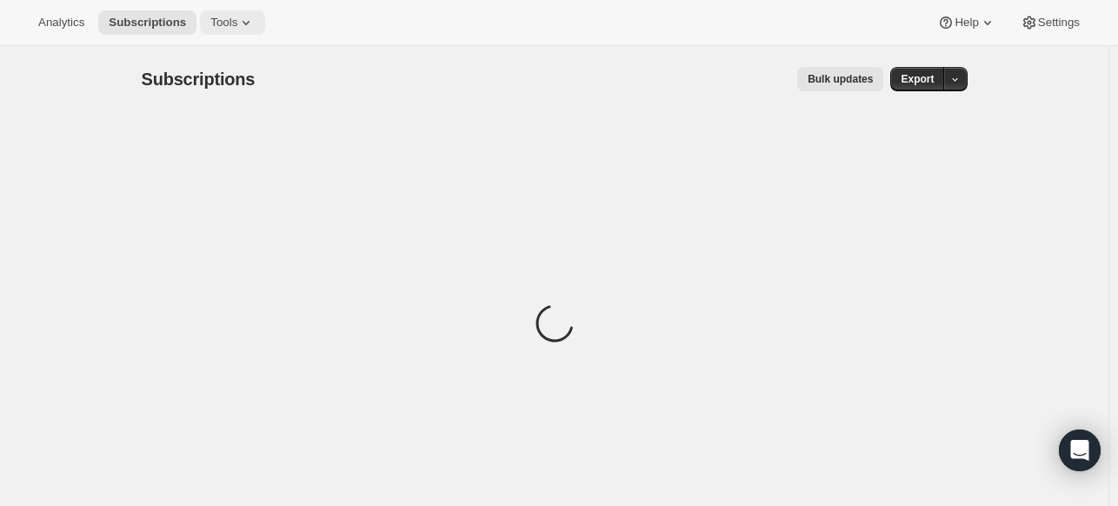
click at [227, 23] on span "Tools" at bounding box center [223, 23] width 27 height 14
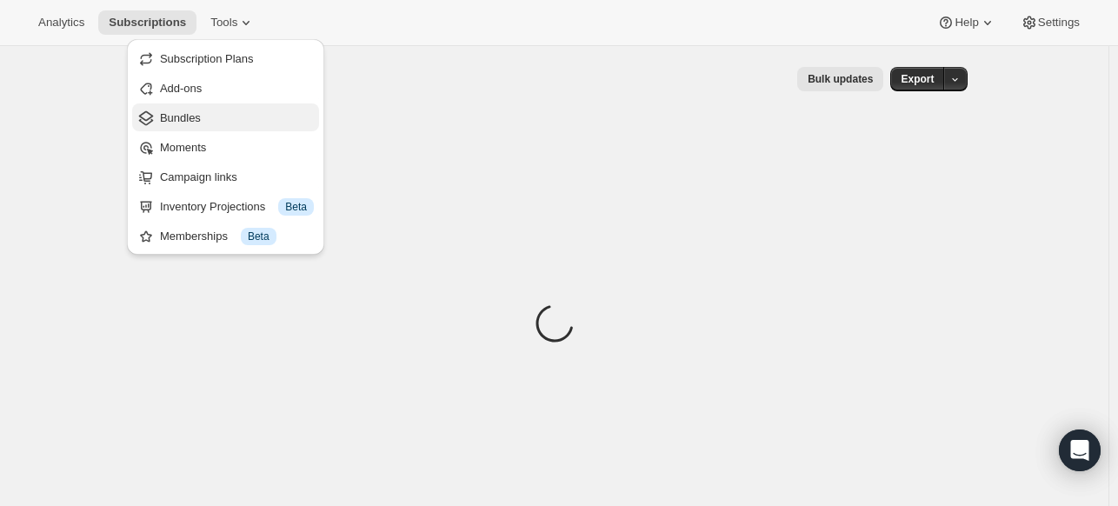
click at [168, 116] on span "Bundles" at bounding box center [180, 117] width 41 height 13
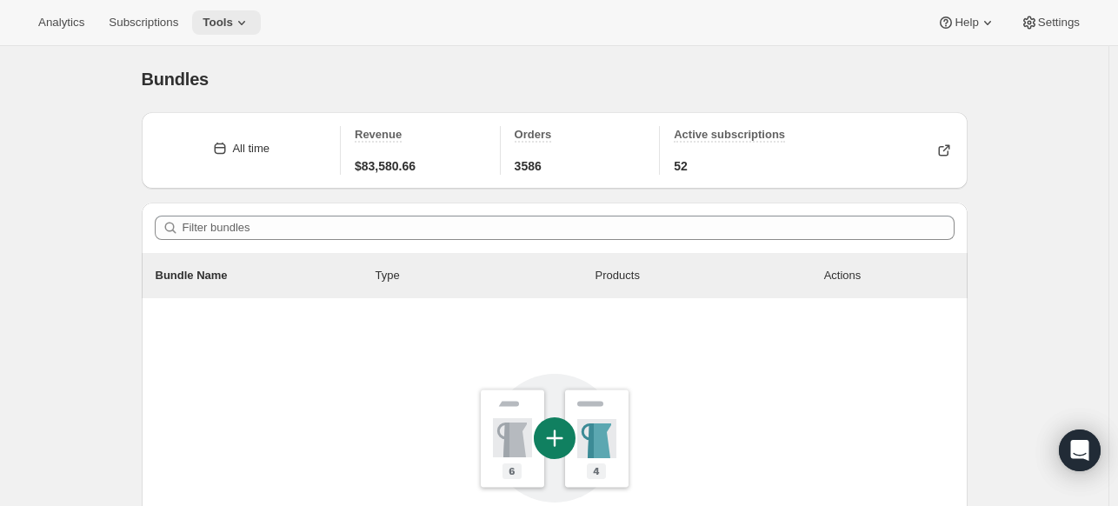
click at [234, 23] on icon at bounding box center [241, 22] width 17 height 17
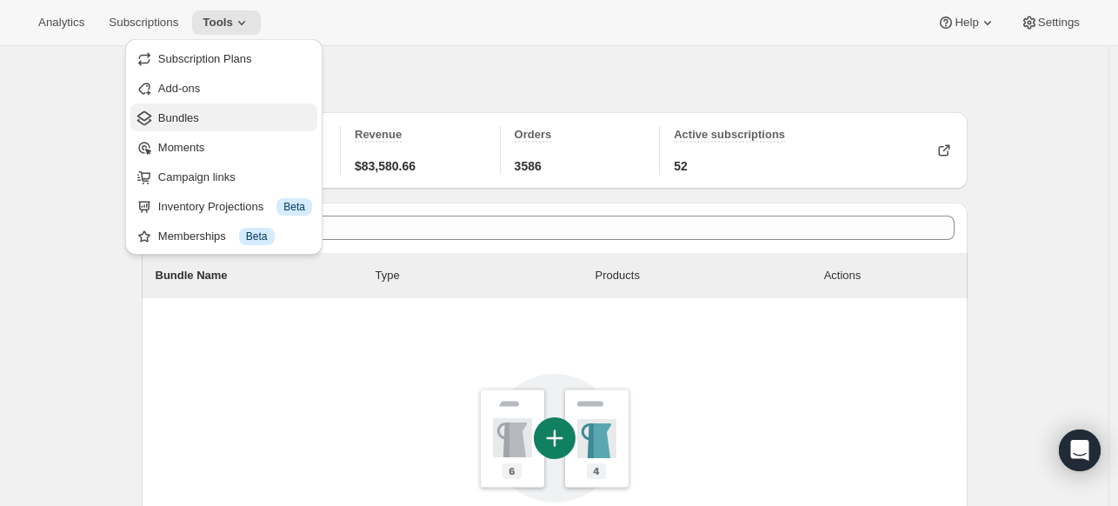
click at [169, 118] on span "Bundles" at bounding box center [178, 117] width 41 height 13
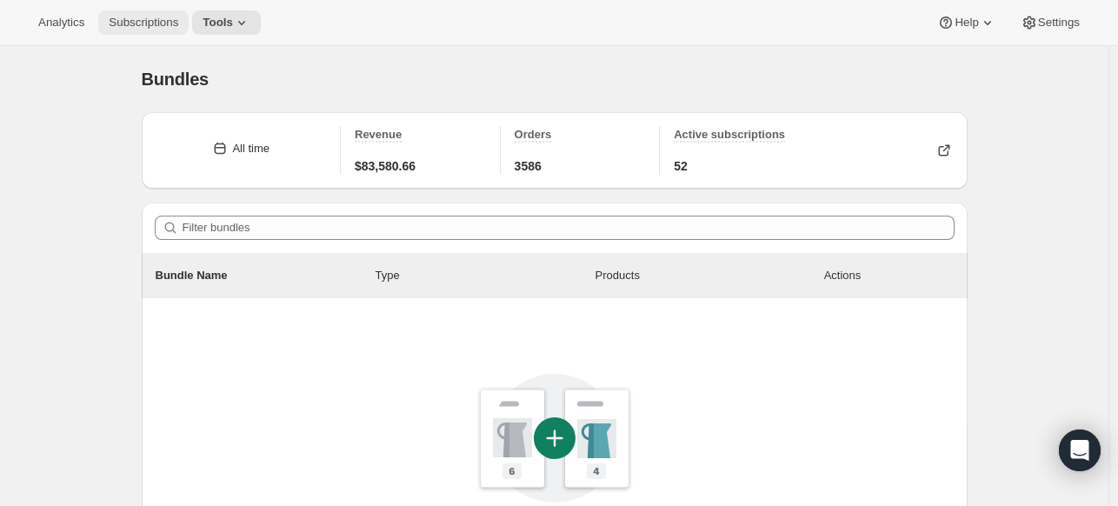
click at [152, 20] on span "Subscriptions" at bounding box center [144, 23] width 70 height 14
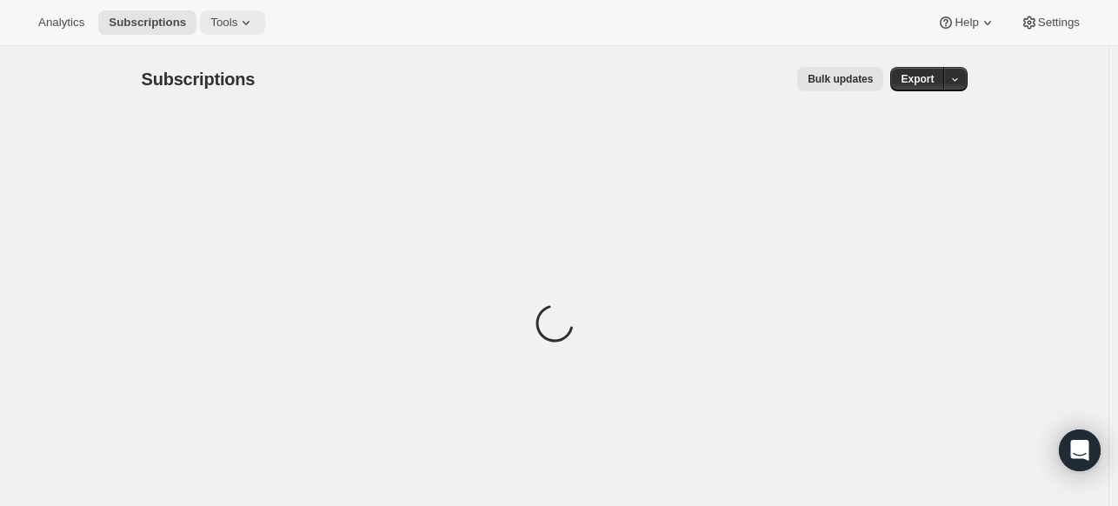
click at [240, 20] on icon at bounding box center [245, 22] width 17 height 17
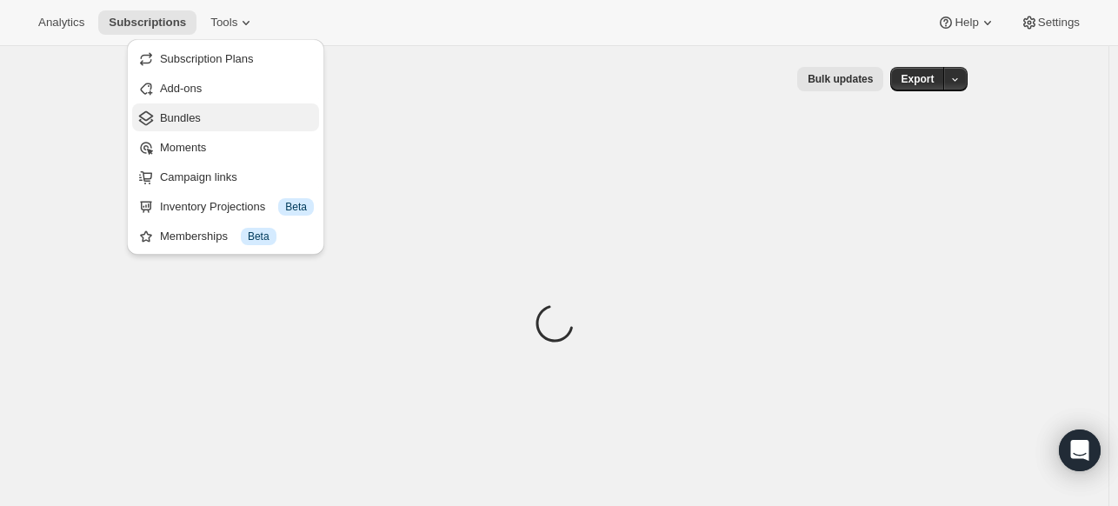
click at [175, 115] on span "Bundles" at bounding box center [180, 117] width 41 height 13
